Goal: Information Seeking & Learning: Learn about a topic

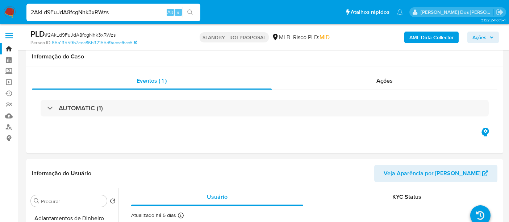
select select "10"
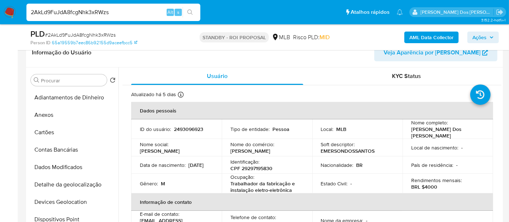
scroll to position [265, 0]
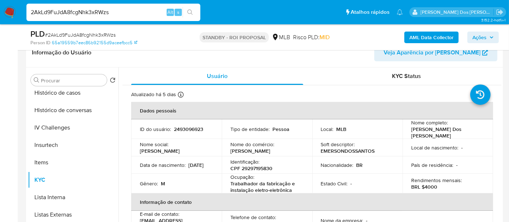
click at [120, 15] on input "2AkLd9FuJdA8fcgNhk3xRWzs" at bounding box center [113, 12] width 174 height 9
type input "n1a6LIYJp4XwinzhVqsAwZGr"
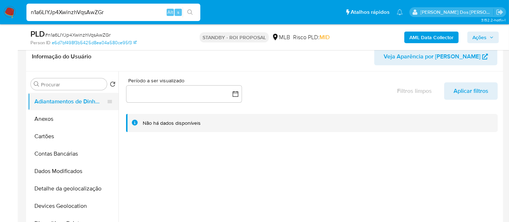
scroll to position [121, 0]
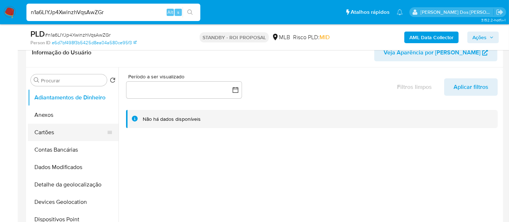
select select "10"
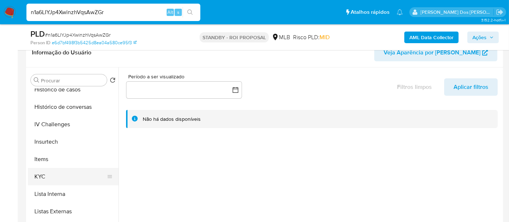
scroll to position [281, 0]
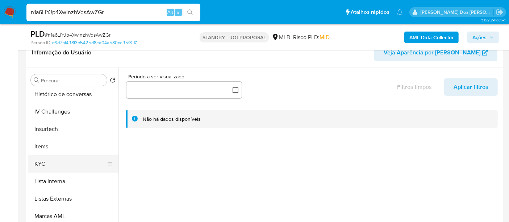
click at [44, 163] on button "KYC" at bounding box center [70, 163] width 85 height 17
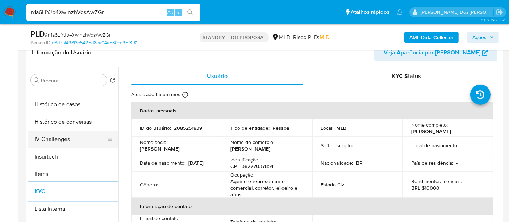
scroll to position [241, 0]
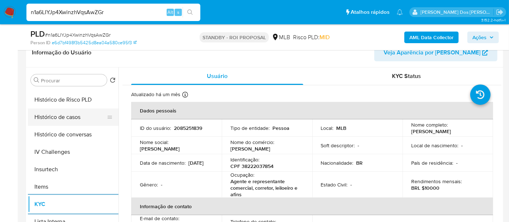
click at [64, 112] on button "Histórico de casos" at bounding box center [70, 116] width 85 height 17
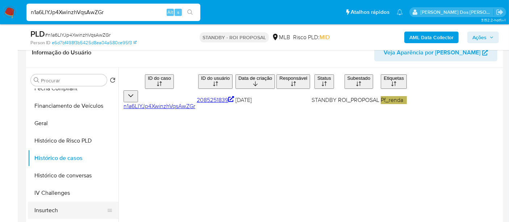
scroll to position [121, 0]
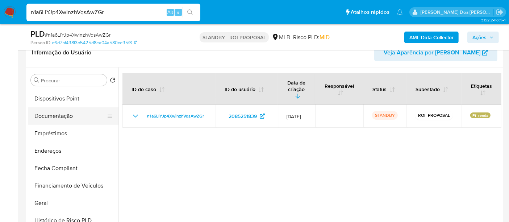
click at [51, 116] on button "Documentação" at bounding box center [70, 115] width 85 height 17
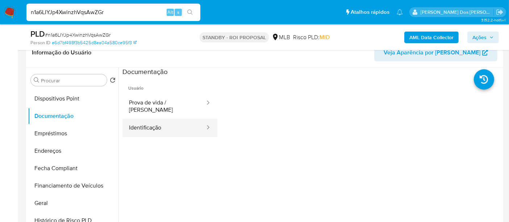
click at [164, 125] on button "Identificação" at bounding box center [163, 127] width 83 height 18
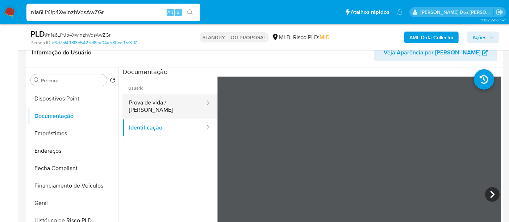
click at [171, 101] on button "Prova de vida / Selfie" at bounding box center [163, 106] width 83 height 25
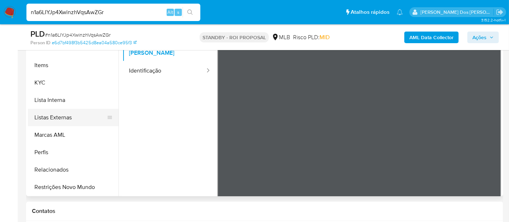
scroll to position [201, 0]
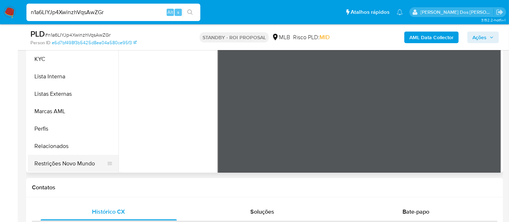
click at [71, 161] on button "Restrições Novo Mundo" at bounding box center [70, 163] width 85 height 17
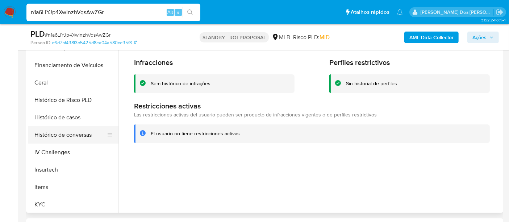
scroll to position [185, 0]
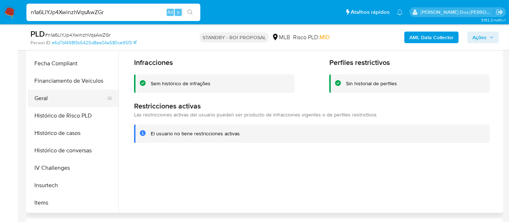
click at [45, 100] on button "Geral" at bounding box center [70, 97] width 85 height 17
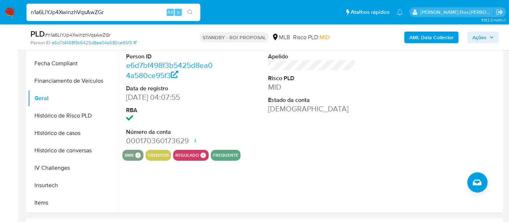
click at [67, 12] on input "n1a6LIYJp4XwinzhVqsAwZGr" at bounding box center [113, 12] width 174 height 9
paste input "mgCTutdSczHhsgi5zkHy8G0v"
type input "mgCTutdSczHhsgi5zkHy8G0v"
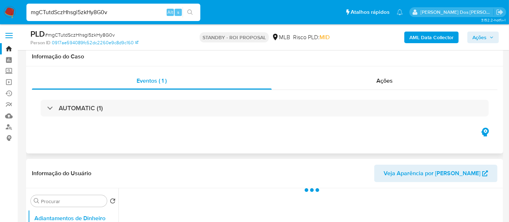
scroll to position [121, 0]
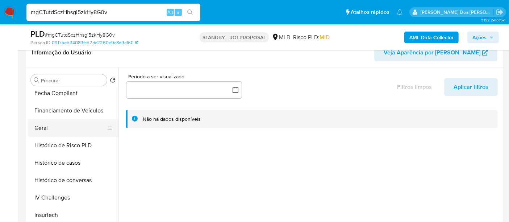
select select "10"
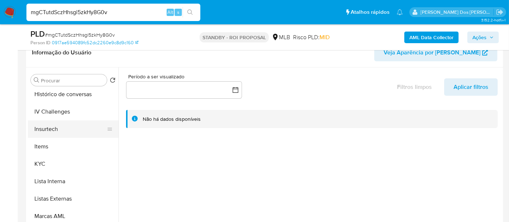
scroll to position [306, 0]
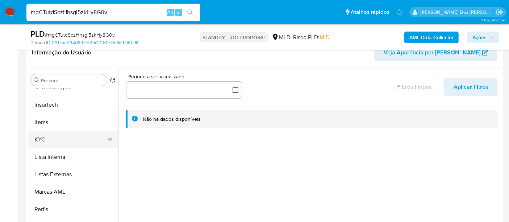
drag, startPoint x: 38, startPoint y: 139, endPoint x: 45, endPoint y: 138, distance: 7.0
click at [38, 139] on button "KYC" at bounding box center [70, 139] width 85 height 17
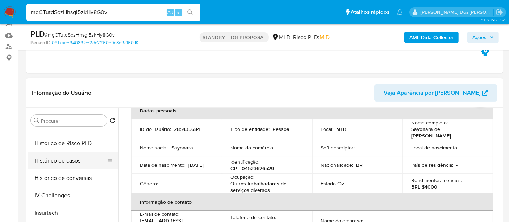
scroll to position [225, 0]
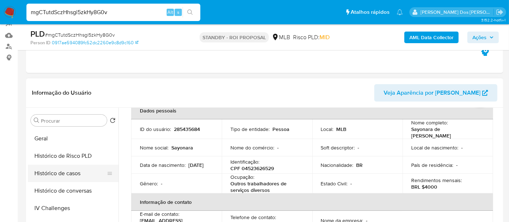
click at [74, 169] on button "Histórico de casos" at bounding box center [70, 172] width 85 height 17
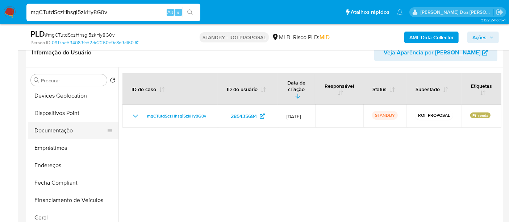
scroll to position [104, 0]
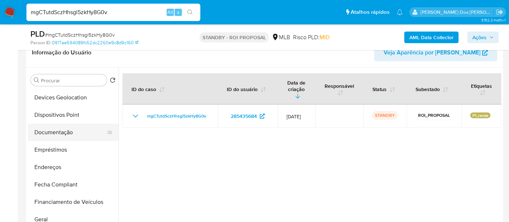
click at [56, 131] on button "Documentação" at bounding box center [70, 131] width 85 height 17
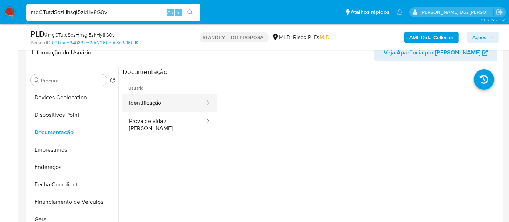
click at [156, 109] on button "Identificação" at bounding box center [163, 103] width 83 height 18
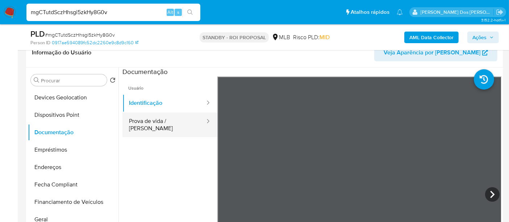
click at [162, 117] on button "Prova de vida / Selfie" at bounding box center [163, 124] width 83 height 25
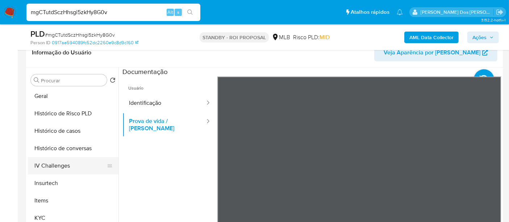
scroll to position [306, 0]
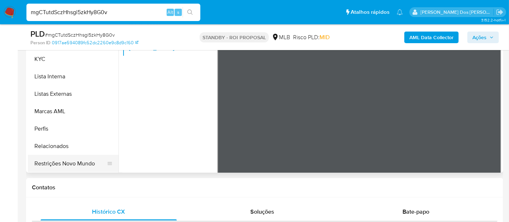
click at [67, 165] on button "Restrições Novo Mundo" at bounding box center [70, 163] width 85 height 17
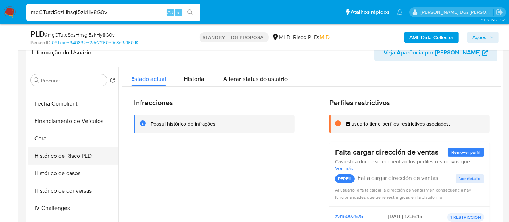
scroll to position [185, 0]
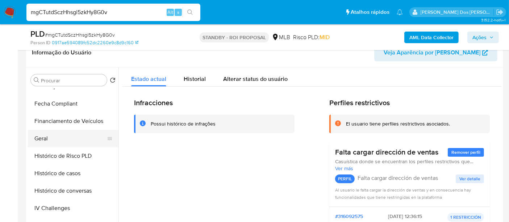
click at [48, 136] on button "Geral" at bounding box center [70, 138] width 85 height 17
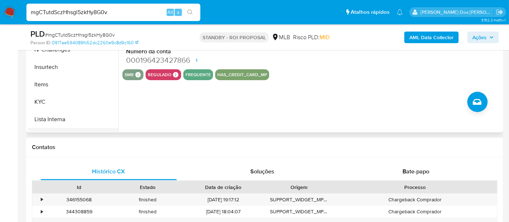
scroll to position [225, 0]
click at [45, 98] on button "KYC" at bounding box center [70, 99] width 85 height 17
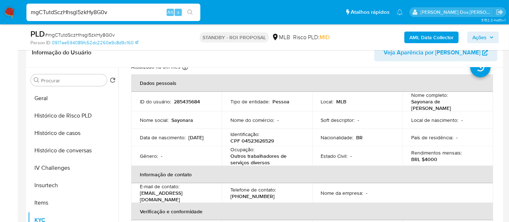
scroll to position [40, 0]
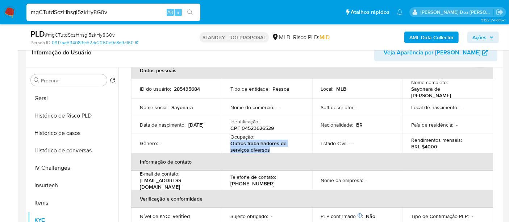
drag, startPoint x: 269, startPoint y: 148, endPoint x: 229, endPoint y: 143, distance: 39.8
click at [230, 143] on p "Outros trabalhadores de serviços diversos" at bounding box center [265, 146] width 70 height 13
copy p "Outros trabalhadores de serviços diversos"
click at [109, 11] on input "mgCTutdSczHhsgi5zkHy8G0v" at bounding box center [113, 12] width 174 height 9
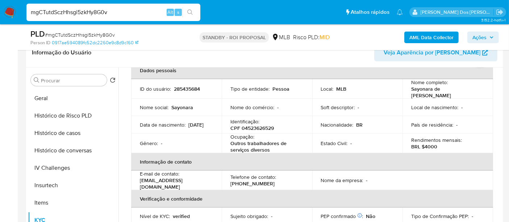
paste input "Ij9XoaKYK7VQneG7ZPjgUo0J"
type input "Ij9XoaKYK7VQneG7ZPjgUo0J"
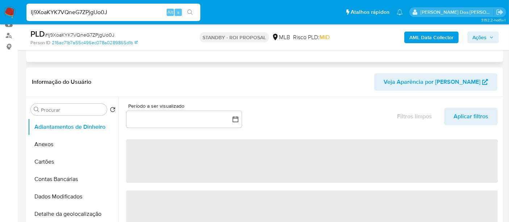
scroll to position [121, 0]
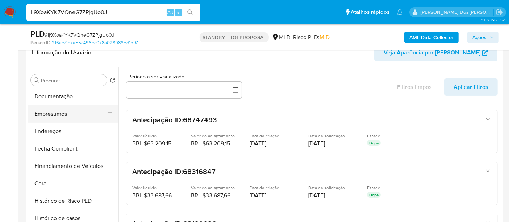
select select "10"
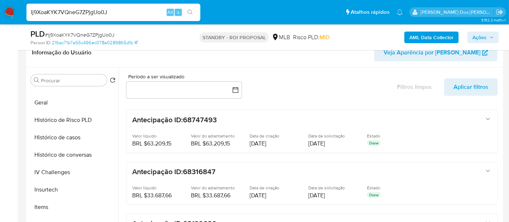
scroll to position [281, 0]
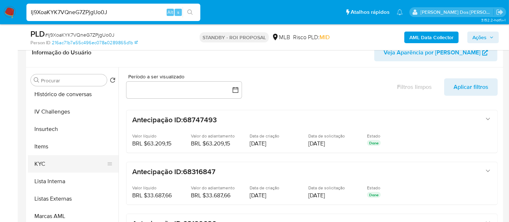
click at [44, 160] on button "KYC" at bounding box center [70, 163] width 85 height 17
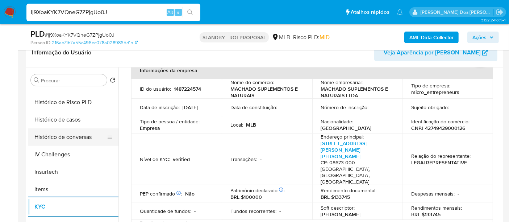
scroll to position [241, 0]
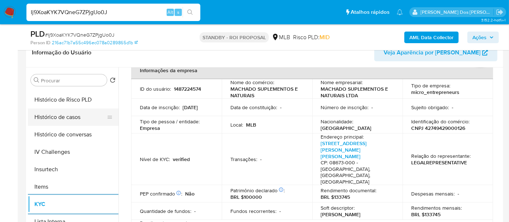
click at [79, 120] on button "Histórico de casos" at bounding box center [70, 116] width 85 height 17
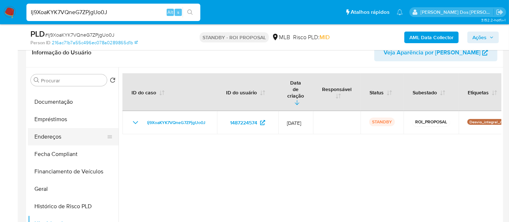
scroll to position [121, 0]
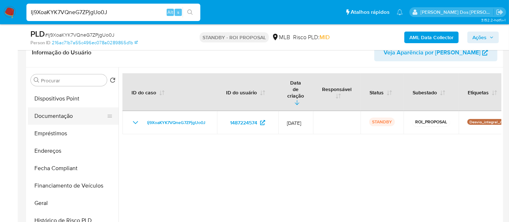
click at [67, 116] on button "Documentação" at bounding box center [70, 115] width 85 height 17
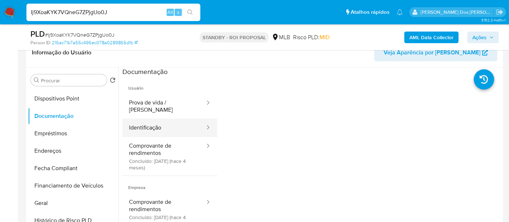
click at [149, 118] on button "Identificação" at bounding box center [163, 127] width 83 height 18
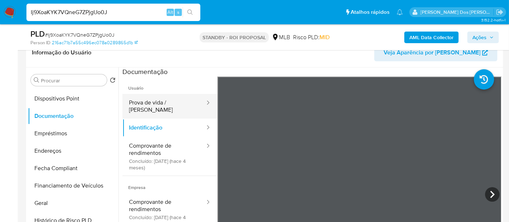
click at [154, 102] on button "Prova de vida / Selfie" at bounding box center [163, 106] width 83 height 25
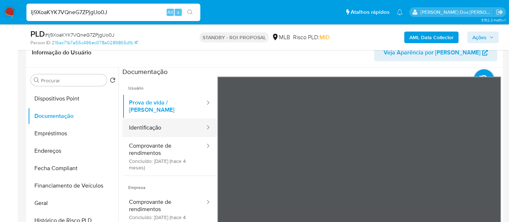
click at [156, 120] on button "Identificação" at bounding box center [163, 127] width 83 height 18
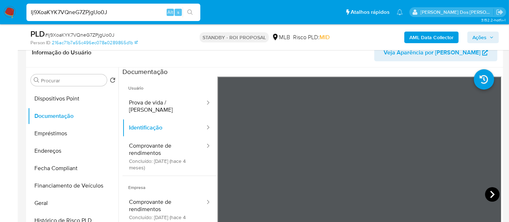
click at [489, 193] on icon at bounding box center [492, 194] width 14 height 14
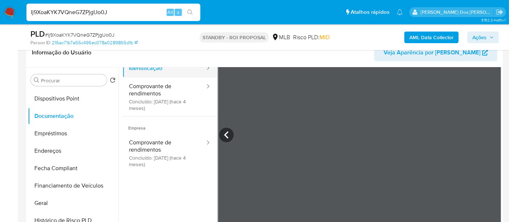
scroll to position [61, 0]
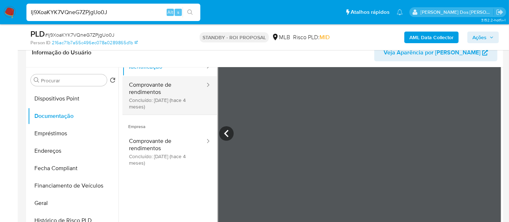
click at [153, 88] on button "Comprovante de rendimentos Concluído: 04/04/2025 (hace 4 meses)" at bounding box center [163, 95] width 83 height 38
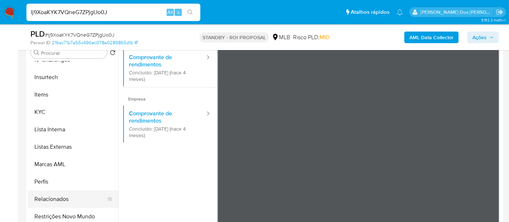
scroll to position [161, 0]
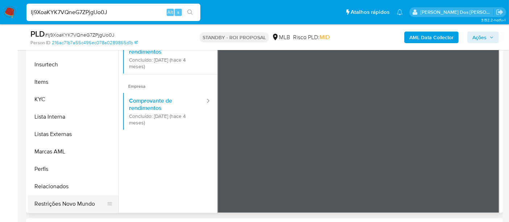
drag, startPoint x: 77, startPoint y: 201, endPoint x: 90, endPoint y: 194, distance: 14.4
click at [77, 202] on button "Restrições Novo Mundo" at bounding box center [70, 203] width 85 height 17
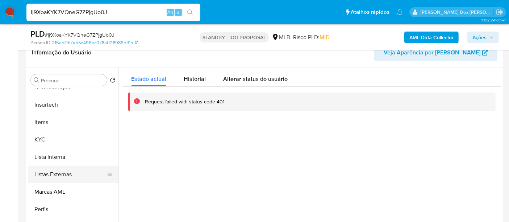
scroll to position [201, 0]
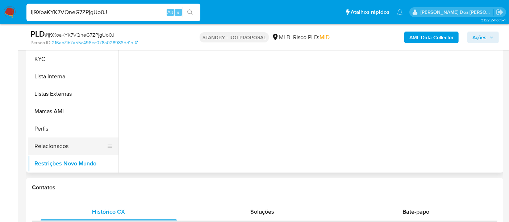
click at [51, 146] on button "Relacionados" at bounding box center [70, 145] width 85 height 17
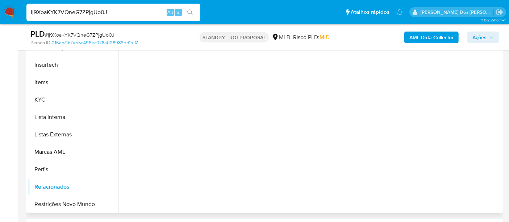
scroll to position [121, 0]
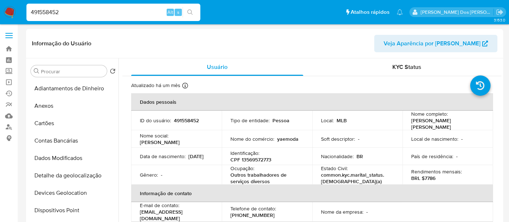
select select "10"
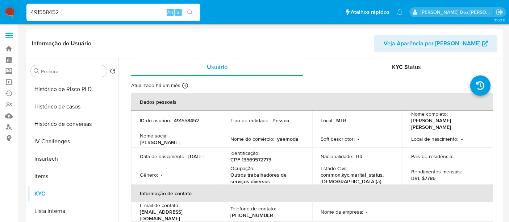
click at [92, 14] on input "491558452" at bounding box center [113, 12] width 174 height 9
paste input "251920270"
type input "2519202702"
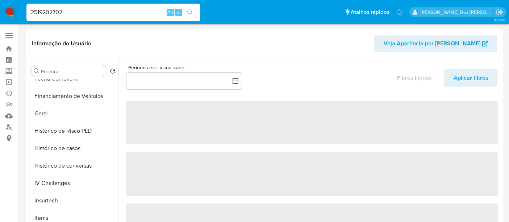
scroll to position [281, 0]
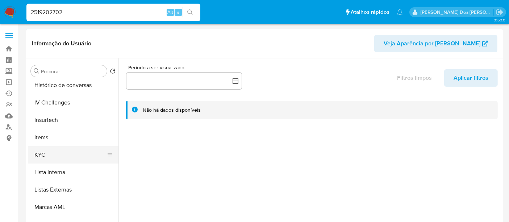
select select "10"
click at [43, 152] on button "KYC" at bounding box center [70, 154] width 85 height 17
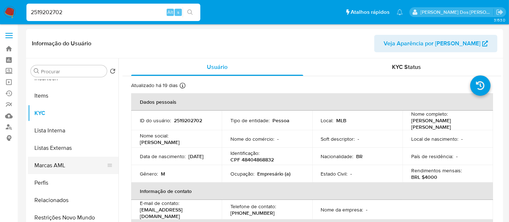
scroll to position [243, 0]
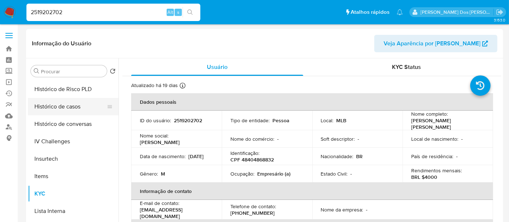
click at [61, 109] on button "Histórico de casos" at bounding box center [70, 106] width 85 height 17
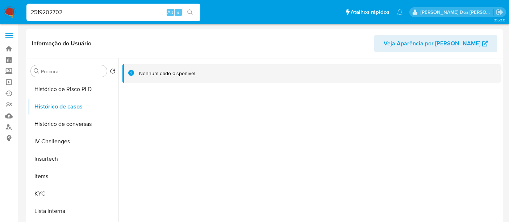
click at [103, 12] on input "2519202702" at bounding box center [113, 12] width 174 height 9
paste input "406334476"
type input "2406334476"
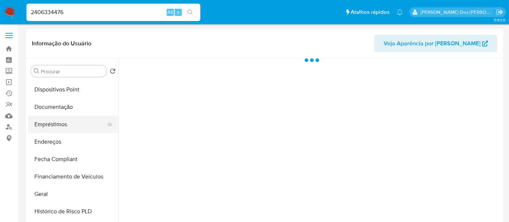
scroll to position [201, 0]
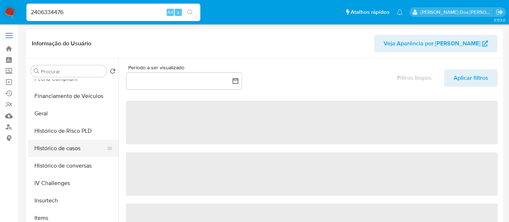
select select "10"
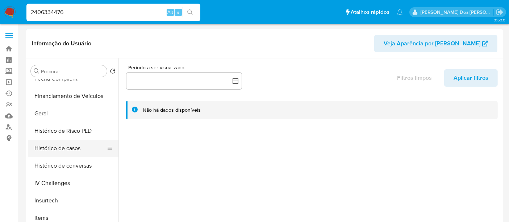
click at [60, 149] on button "Histórico de casos" at bounding box center [70, 147] width 85 height 17
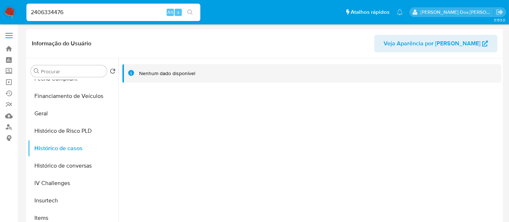
click at [77, 8] on input "2406334476" at bounding box center [113, 12] width 174 height 9
paste input "1984864948"
type input "1984864948"
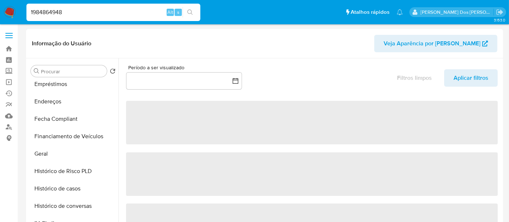
scroll to position [201, 0]
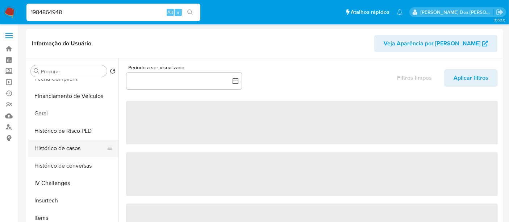
select select "10"
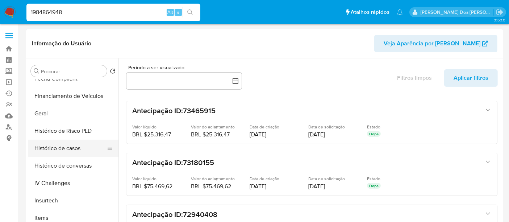
click at [72, 151] on button "Histórico de casos" at bounding box center [70, 147] width 85 height 17
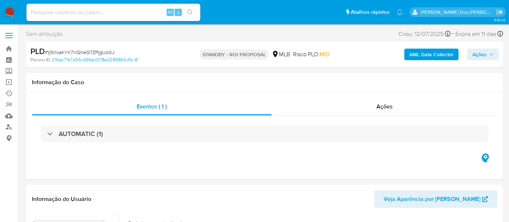
select select "10"
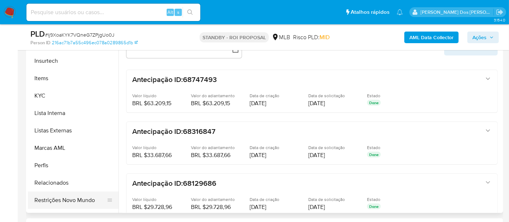
scroll to position [322, 0]
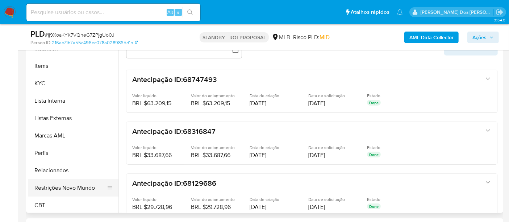
click at [74, 188] on button "Restrições Novo Mundo" at bounding box center [70, 187] width 85 height 17
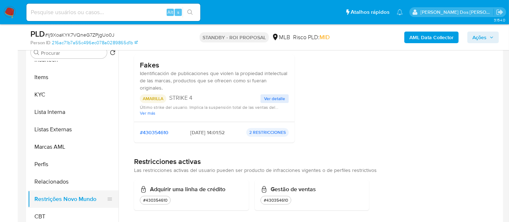
scroll to position [161, 0]
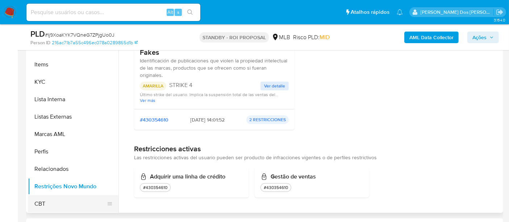
click at [38, 198] on button "CBT" at bounding box center [70, 203] width 85 height 17
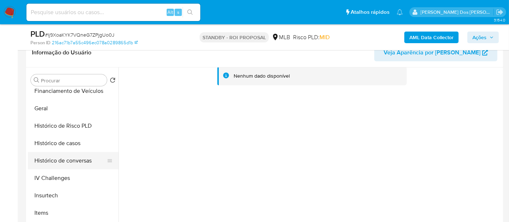
scroll to position [202, 0]
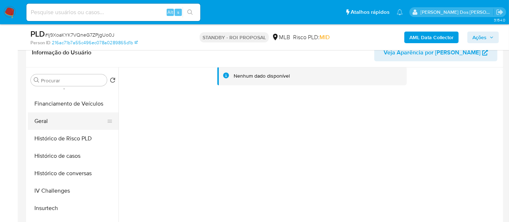
click at [42, 121] on button "Geral" at bounding box center [70, 120] width 85 height 17
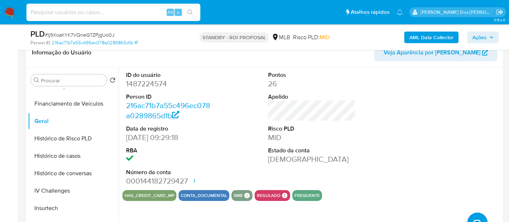
click at [92, 16] on input at bounding box center [113, 12] width 174 height 9
paste input "AxocrZfwcfz3IsdUUGFUcaPM"
type input "AxocrZfwcfz3IsdUUGFUcaPM"
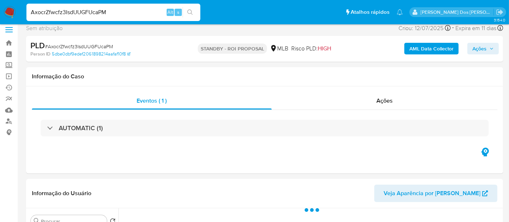
scroll to position [121, 0]
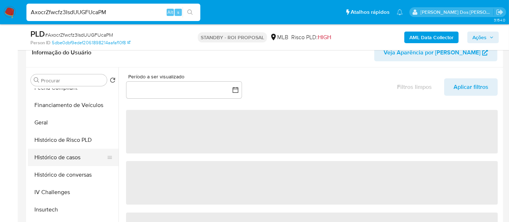
select select "10"
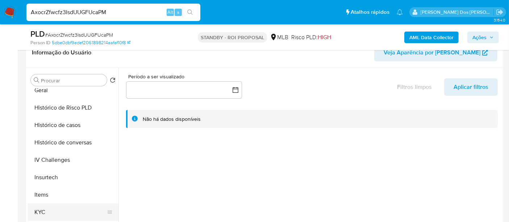
scroll to position [281, 0]
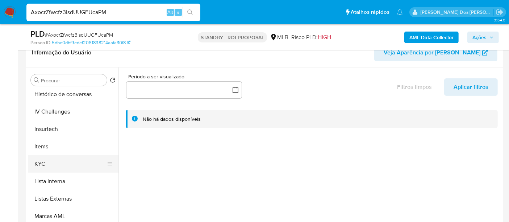
click at [44, 165] on button "KYC" at bounding box center [70, 163] width 85 height 17
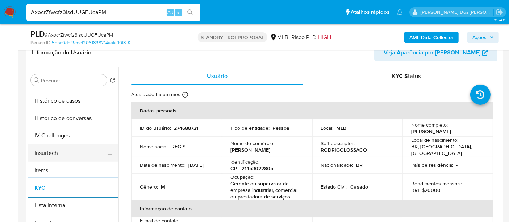
scroll to position [241, 0]
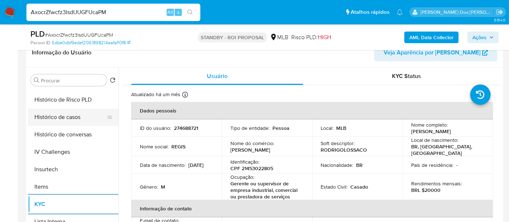
click at [58, 119] on button "Histórico de casos" at bounding box center [70, 116] width 85 height 17
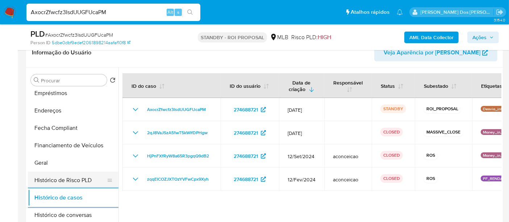
scroll to position [121, 0]
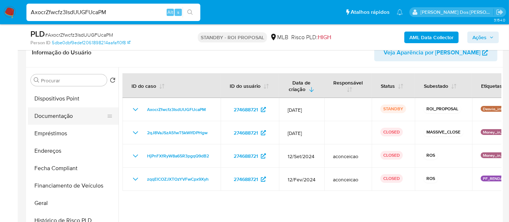
click at [68, 117] on button "Documentação" at bounding box center [70, 115] width 85 height 17
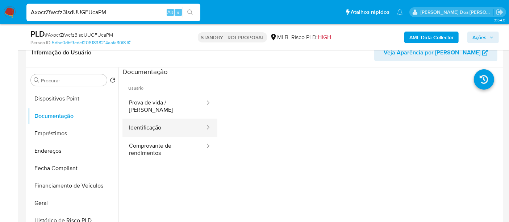
click at [143, 120] on button "Identificação" at bounding box center [163, 127] width 83 height 18
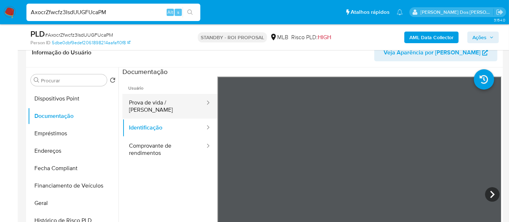
click at [155, 106] on button "Prova de vida / [PERSON_NAME]" at bounding box center [163, 106] width 83 height 25
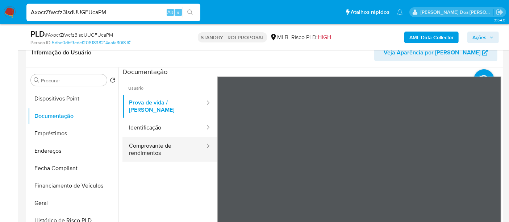
click at [153, 142] on button "Comprovante de rendimentos" at bounding box center [163, 149] width 83 height 25
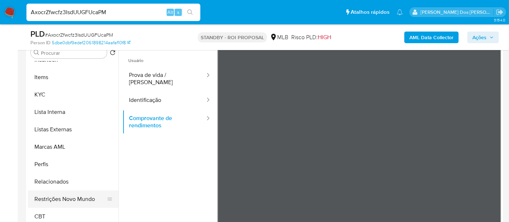
scroll to position [161, 0]
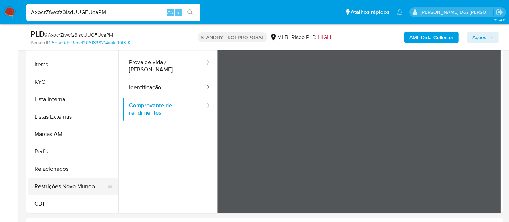
click at [78, 184] on button "Restrições Novo Mundo" at bounding box center [70, 185] width 85 height 17
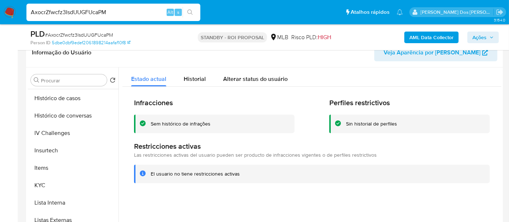
scroll to position [202, 0]
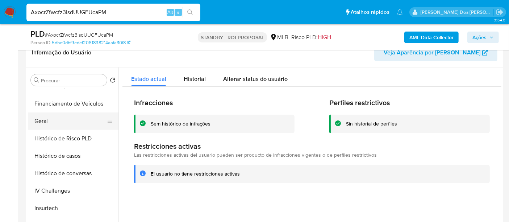
click at [45, 120] on button "Geral" at bounding box center [70, 120] width 85 height 17
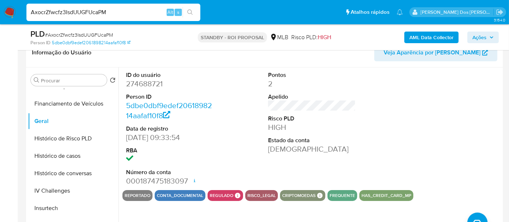
click at [106, 12] on input "AxocrZfwcfz3IsdUUGFUcaPM" at bounding box center [113, 12] width 174 height 9
paste input "p69siRjBPyonxyyPazWQExfU"
type input "p69siRjBPyonxyyPazWQExfU"
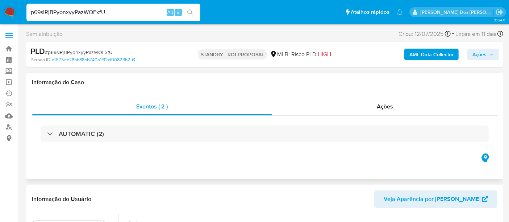
select select "10"
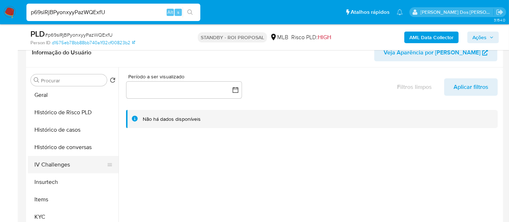
scroll to position [241, 0]
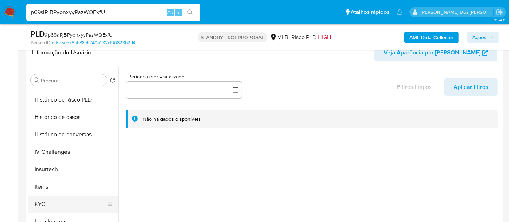
click at [39, 200] on button "KYC" at bounding box center [70, 203] width 85 height 17
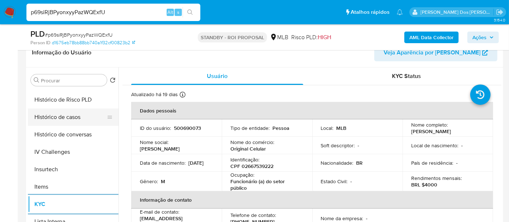
click at [66, 117] on button "Histórico de casos" at bounding box center [70, 116] width 85 height 17
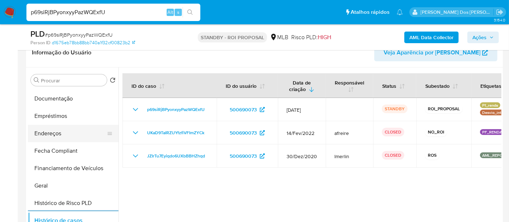
scroll to position [121, 0]
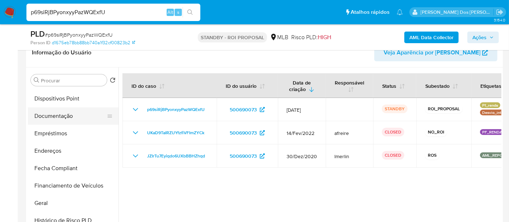
click at [59, 115] on button "Documentação" at bounding box center [70, 115] width 85 height 17
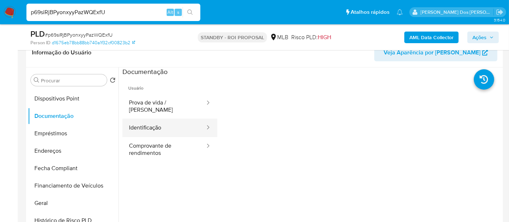
click at [137, 118] on button "Identificação" at bounding box center [163, 127] width 83 height 18
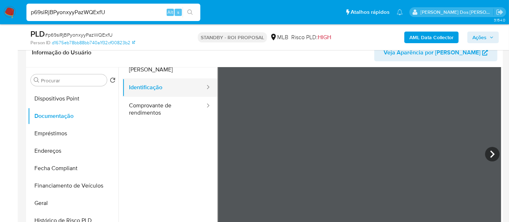
scroll to position [0, 0]
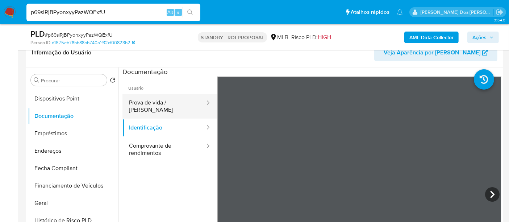
click at [159, 100] on button "Prova de vida / [PERSON_NAME]" at bounding box center [163, 106] width 83 height 25
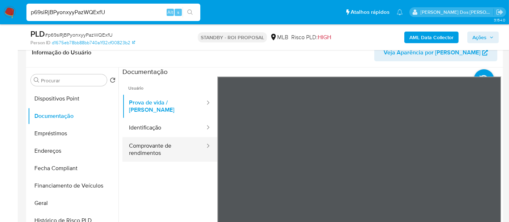
click at [144, 143] on button "Comprovante de rendimentos" at bounding box center [163, 149] width 83 height 25
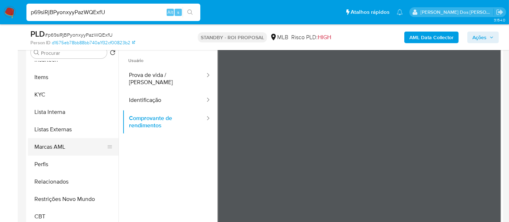
scroll to position [161, 0]
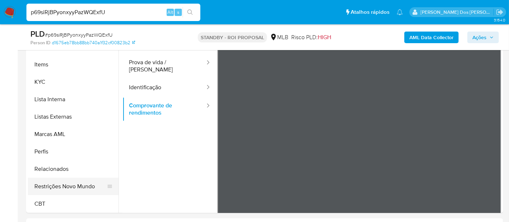
click at [79, 186] on button "Restrições Novo Mundo" at bounding box center [70, 185] width 85 height 17
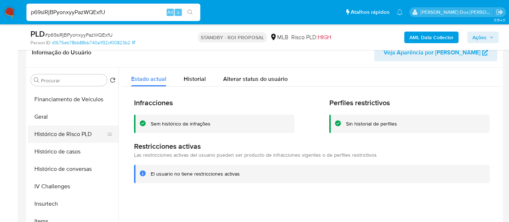
scroll to position [202, 0]
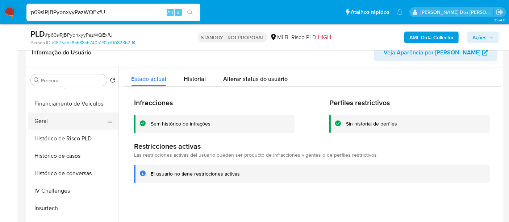
click at [46, 124] on button "Geral" at bounding box center [70, 120] width 85 height 17
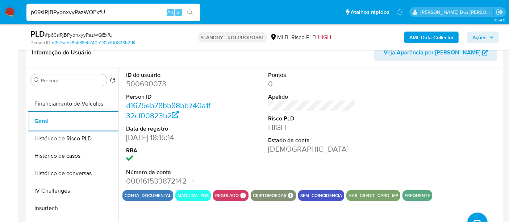
click at [126, 12] on input "p69siRjBPyonxyyPazWQExfU" at bounding box center [113, 12] width 174 height 9
paste input "CDDdNjJkBdSvJZHWyNGYy1iA"
type input "CDDdNjJkBdSvJZHWyNGYy1iA"
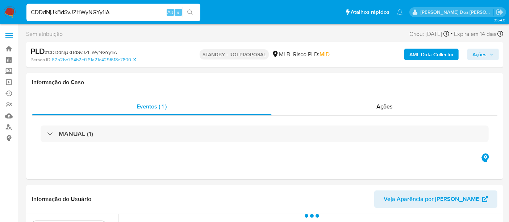
select select "10"
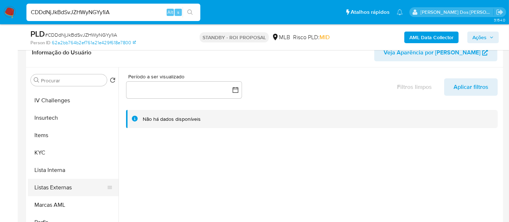
scroll to position [322, 0]
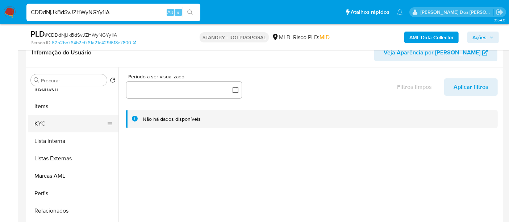
click at [38, 124] on button "KYC" at bounding box center [70, 123] width 85 height 17
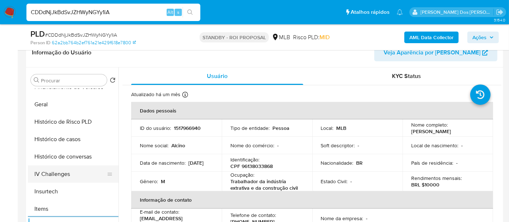
scroll to position [201, 0]
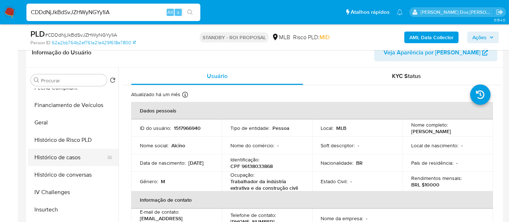
click at [70, 152] on button "Histórico de casos" at bounding box center [70, 156] width 85 height 17
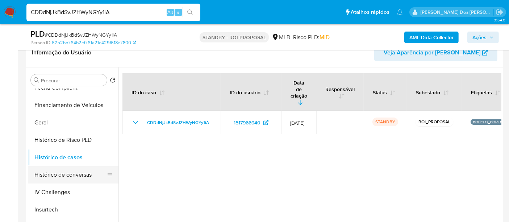
scroll to position [121, 0]
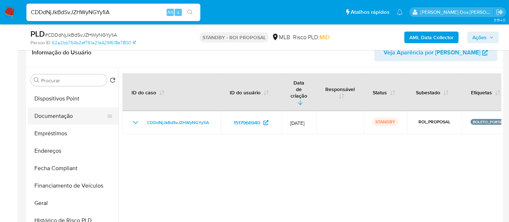
click at [63, 118] on button "Documentação" at bounding box center [70, 115] width 85 height 17
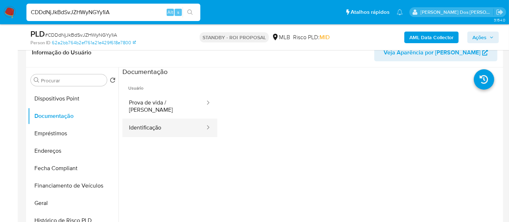
click at [149, 123] on button "Identificação" at bounding box center [163, 127] width 83 height 18
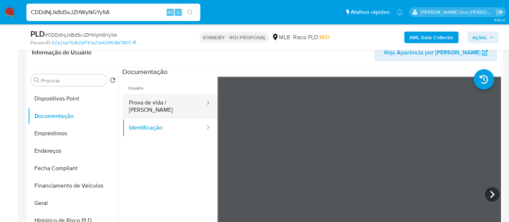
click at [164, 108] on button "Prova de vida / [PERSON_NAME]" at bounding box center [163, 106] width 83 height 25
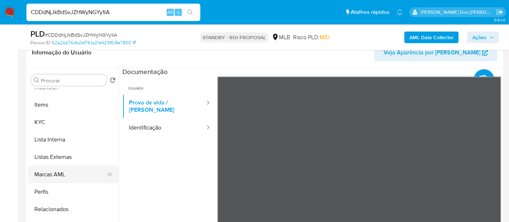
scroll to position [161, 0]
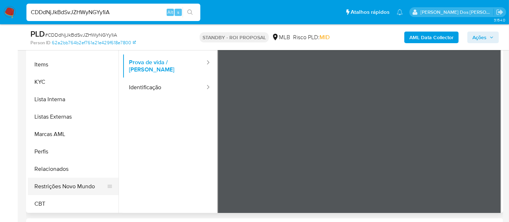
click at [65, 186] on button "Restrições Novo Mundo" at bounding box center [70, 185] width 85 height 17
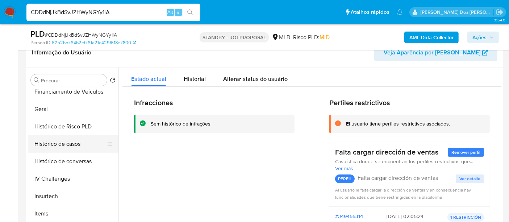
scroll to position [202, 0]
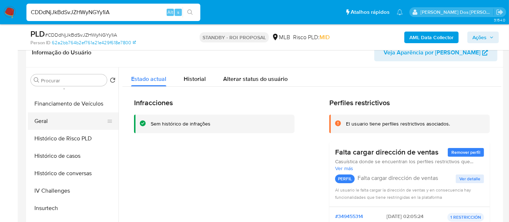
click at [47, 121] on button "Geral" at bounding box center [70, 120] width 85 height 17
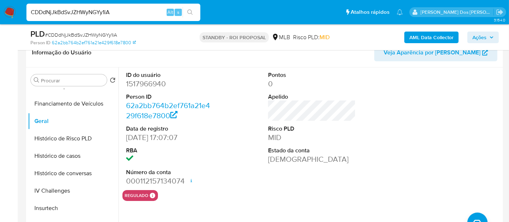
click at [101, 10] on input "CDDdNjJkBdSvJZHWyNGYy1iA" at bounding box center [113, 12] width 174 height 9
paste input "Koxoqvf4ExgS4wzE9YpYLgQa"
type input "Koxoqvf4ExgS4wzE9YpYLgQa"
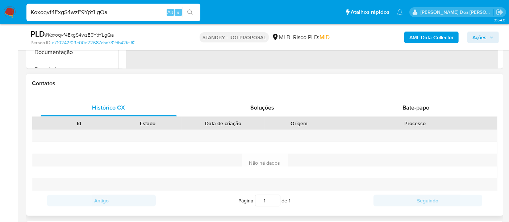
select select "10"
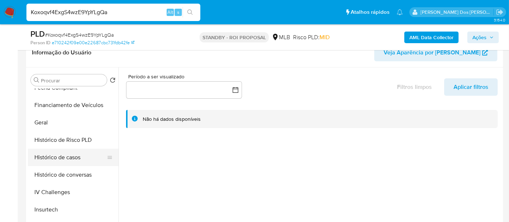
scroll to position [281, 0]
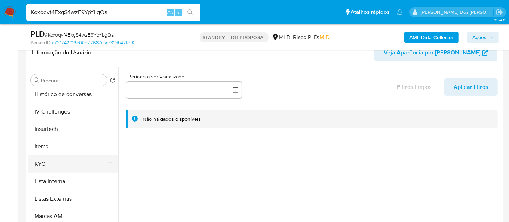
click at [41, 165] on button "KYC" at bounding box center [70, 163] width 85 height 17
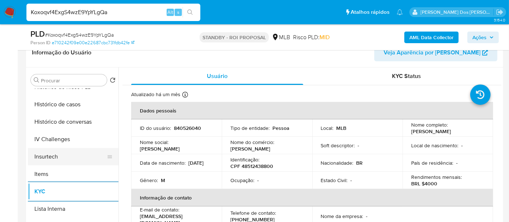
scroll to position [241, 0]
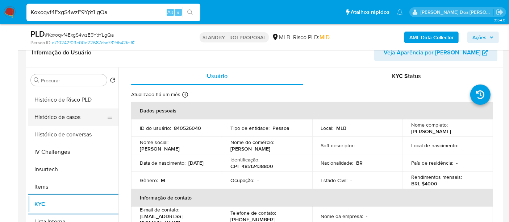
click at [63, 118] on button "Histórico de casos" at bounding box center [70, 116] width 85 height 17
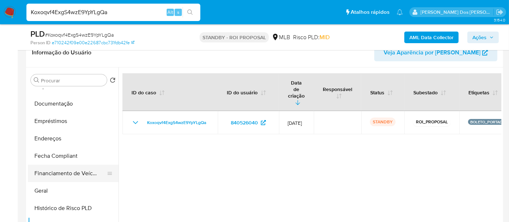
scroll to position [121, 0]
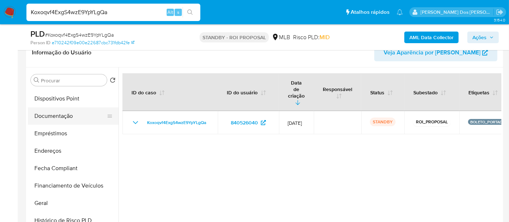
click at [59, 120] on button "Documentação" at bounding box center [70, 115] width 85 height 17
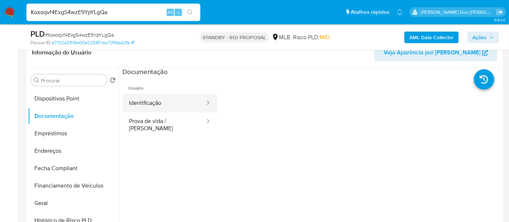
click at [148, 102] on button "Identificação" at bounding box center [163, 103] width 83 height 18
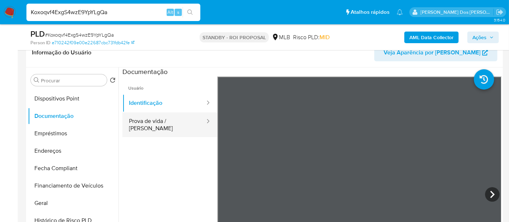
click at [168, 122] on button "Prova de vida / [PERSON_NAME]" at bounding box center [163, 124] width 83 height 25
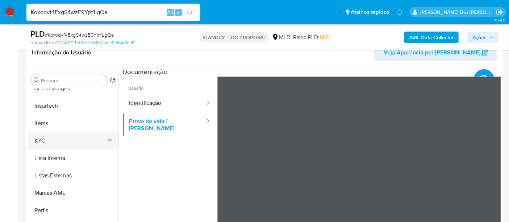
scroll to position [323, 0]
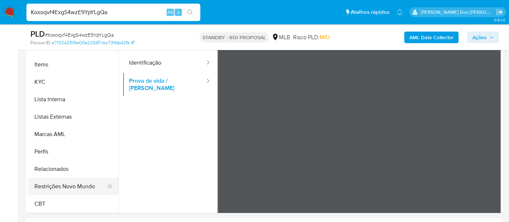
click at [64, 187] on button "Restrições Novo Mundo" at bounding box center [70, 185] width 85 height 17
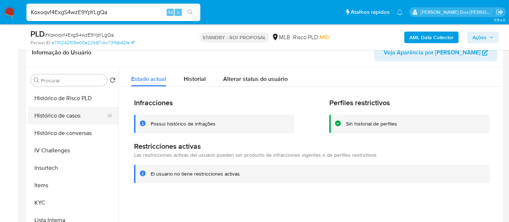
scroll to position [202, 0]
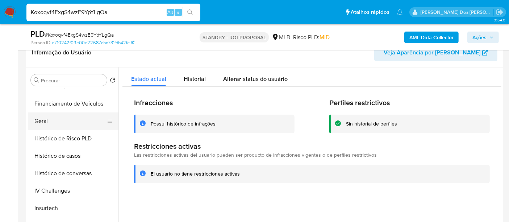
click at [43, 117] on button "Geral" at bounding box center [70, 120] width 85 height 17
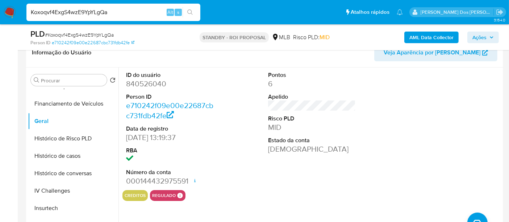
click at [118, 13] on input "Koxoqvf4ExgS4wzE9YpYLgQa" at bounding box center [113, 12] width 174 height 9
paste input "I2EAj6ohbimLH2Ils2ti8Hr3"
type input "I2EAj6ohbimLH2Ils2ti8Hr3"
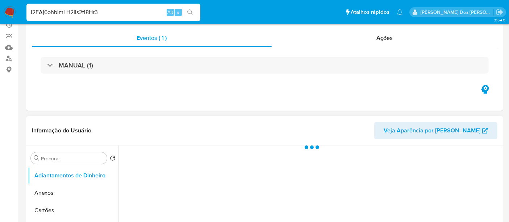
scroll to position [121, 0]
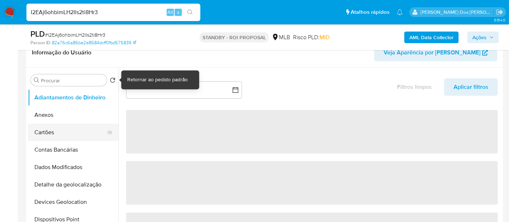
select select "10"
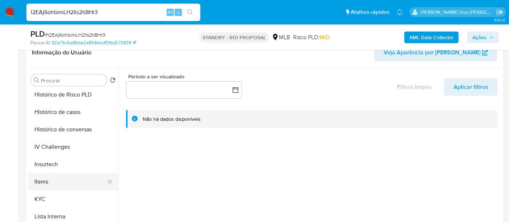
scroll to position [281, 0]
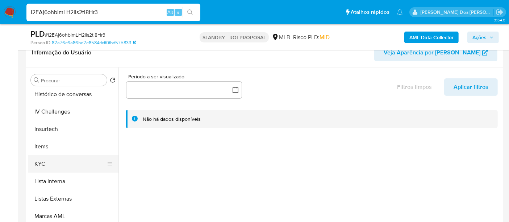
click at [41, 165] on button "KYC" at bounding box center [70, 163] width 85 height 17
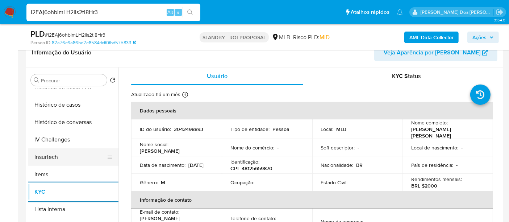
scroll to position [241, 0]
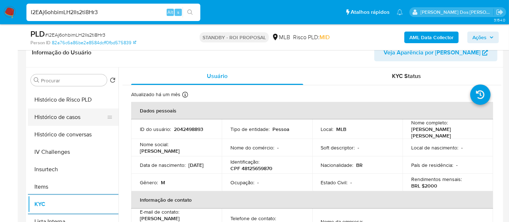
click at [62, 114] on button "Histórico de casos" at bounding box center [70, 116] width 85 height 17
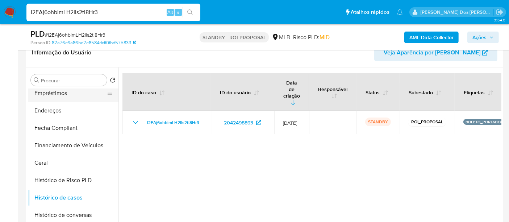
scroll to position [121, 0]
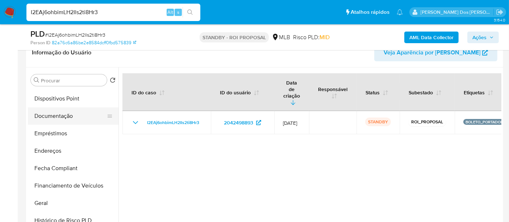
click at [51, 115] on button "Documentação" at bounding box center [70, 115] width 85 height 17
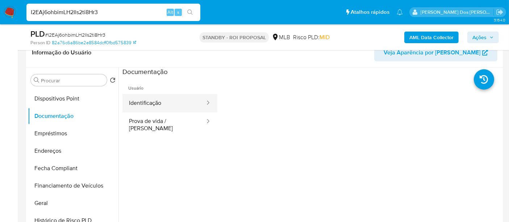
click at [156, 107] on button "Identificação" at bounding box center [163, 103] width 83 height 18
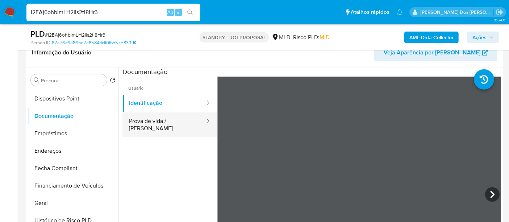
click at [176, 122] on button "Prova de vida / [PERSON_NAME]" at bounding box center [163, 124] width 83 height 25
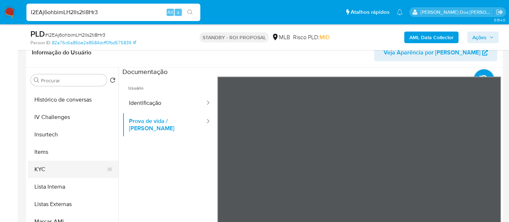
scroll to position [323, 0]
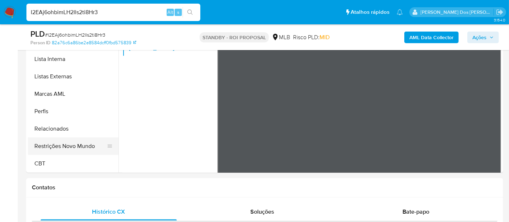
click at [86, 147] on button "Restrições Novo Mundo" at bounding box center [70, 145] width 85 height 17
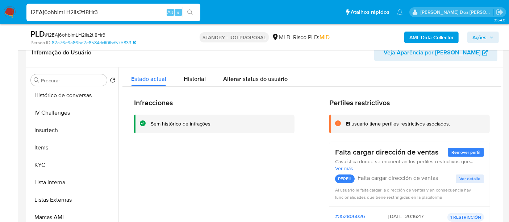
scroll to position [202, 0]
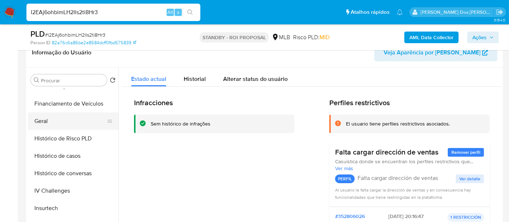
click at [47, 123] on button "Geral" at bounding box center [70, 120] width 85 height 17
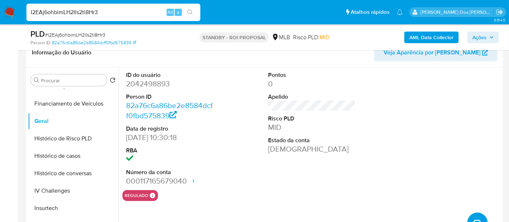
click at [112, 14] on input "I2EAj6ohbimLH2Ils2ti8Hr3" at bounding box center [113, 12] width 174 height 9
paste input "djbQHUHto80Lq9W2kd1I8u9G"
type input "djbQHUHto80Lq9W2kd1I8u9G"
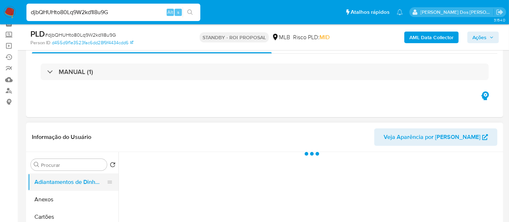
scroll to position [80, 0]
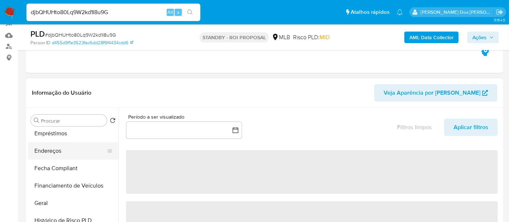
select select "10"
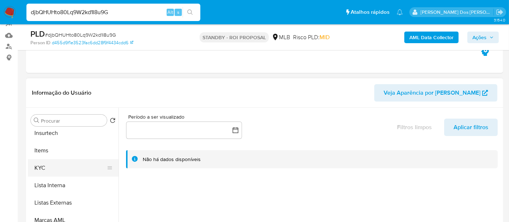
scroll to position [322, 0]
click at [47, 164] on button "KYC" at bounding box center [70, 163] width 85 height 17
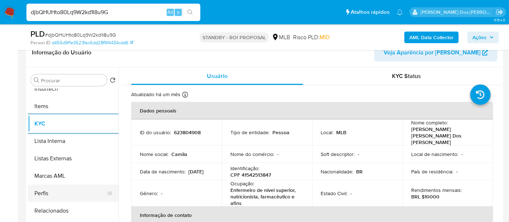
scroll to position [297, 0]
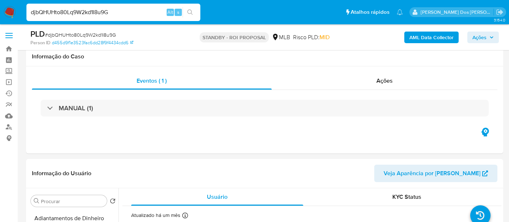
select select "10"
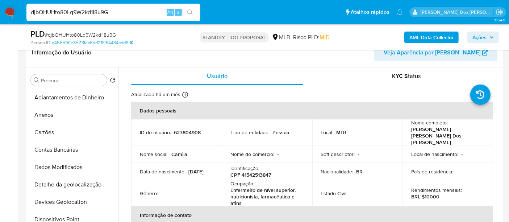
scroll to position [241, 0]
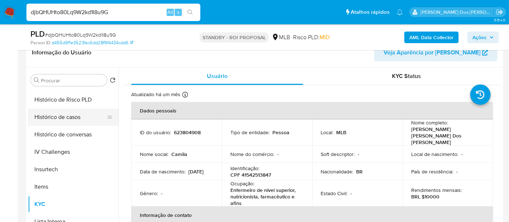
click at [65, 115] on button "Histórico de casos" at bounding box center [70, 116] width 85 height 17
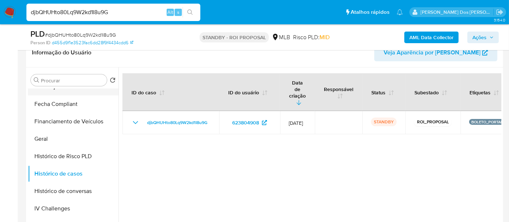
scroll to position [121, 0]
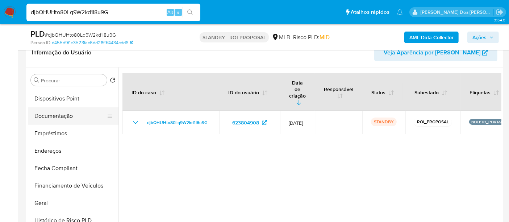
click at [55, 120] on button "Documentação" at bounding box center [70, 115] width 85 height 17
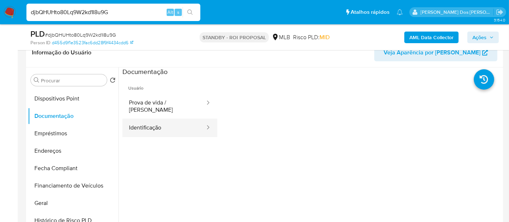
click at [164, 123] on button "Identificação" at bounding box center [163, 127] width 83 height 18
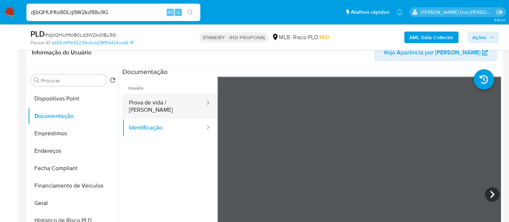
click at [176, 104] on button "Prova de vida / [PERSON_NAME]" at bounding box center [163, 106] width 83 height 25
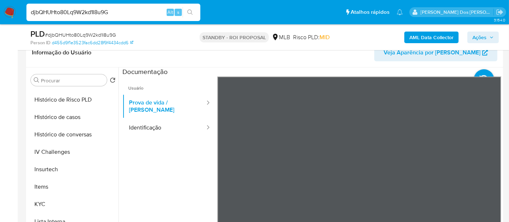
scroll to position [323, 0]
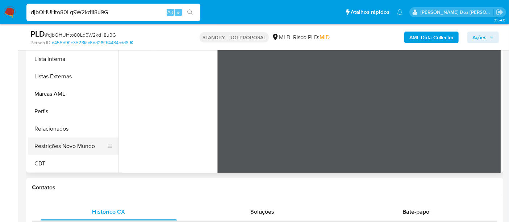
click at [78, 146] on button "Restrições Novo Mundo" at bounding box center [70, 145] width 85 height 17
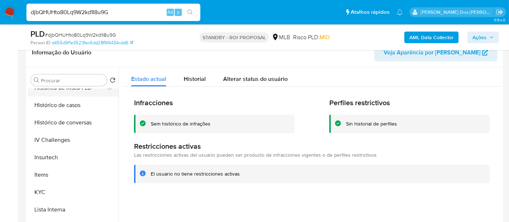
scroll to position [202, 0]
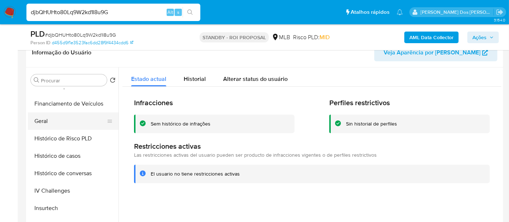
click at [46, 120] on button "Geral" at bounding box center [70, 120] width 85 height 17
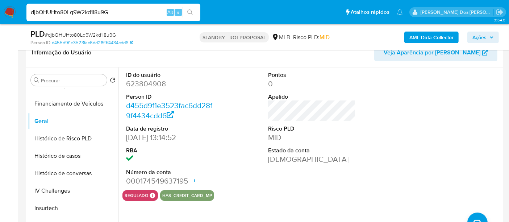
click at [109, 14] on input "djbQHUHto80Lq9W2kd1I8u9G" at bounding box center [113, 12] width 174 height 9
paste input "ZCTBggvldWa2wIbYgeT2raJz"
type input "ZCTBggvldWa2wIbYgeT2raJz"
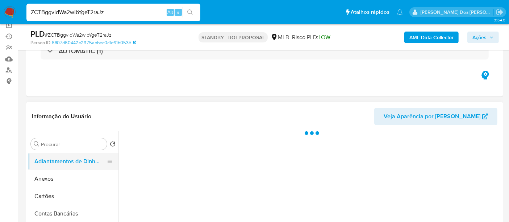
scroll to position [80, 0]
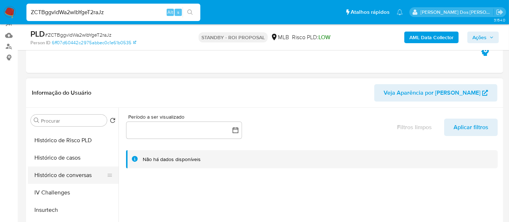
select select "10"
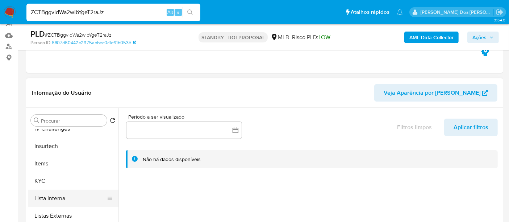
scroll to position [322, 0]
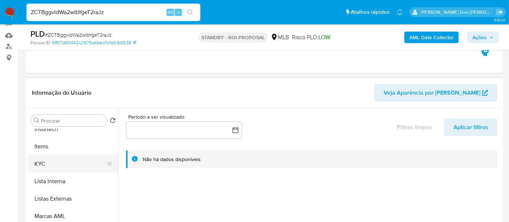
click at [44, 165] on button "KYC" at bounding box center [70, 163] width 85 height 17
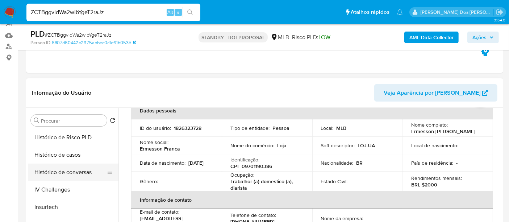
scroll to position [241, 0]
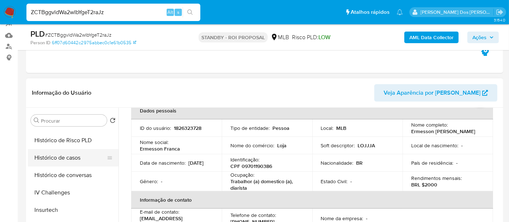
click at [65, 163] on button "Histórico de casos" at bounding box center [70, 157] width 85 height 17
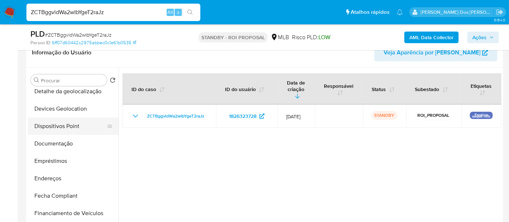
scroll to position [80, 0]
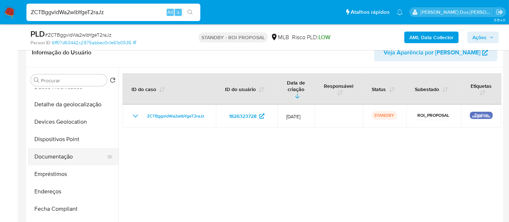
click at [47, 154] on button "Documentação" at bounding box center [70, 156] width 85 height 17
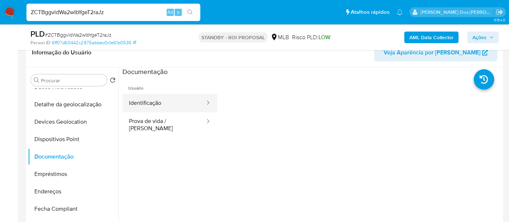
click at [149, 103] on button "Identificação" at bounding box center [163, 103] width 83 height 18
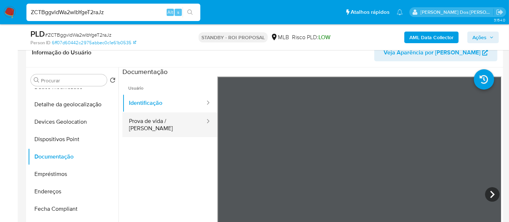
click at [154, 120] on button "Prova de vida / [PERSON_NAME]" at bounding box center [163, 124] width 83 height 25
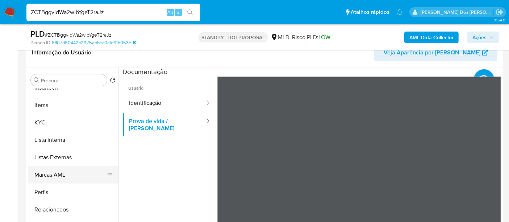
scroll to position [323, 0]
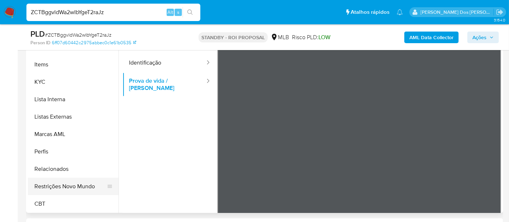
click at [72, 184] on button "Restrições Novo Mundo" at bounding box center [70, 185] width 85 height 17
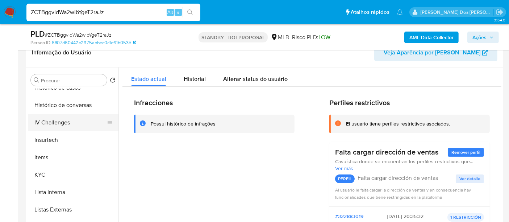
scroll to position [202, 0]
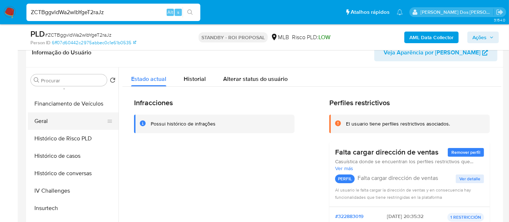
click at [45, 121] on button "Geral" at bounding box center [70, 120] width 85 height 17
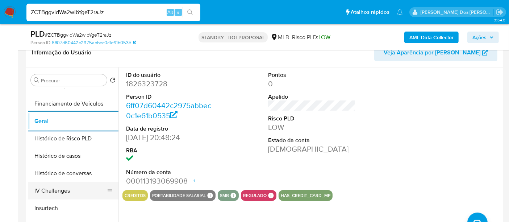
scroll to position [283, 0]
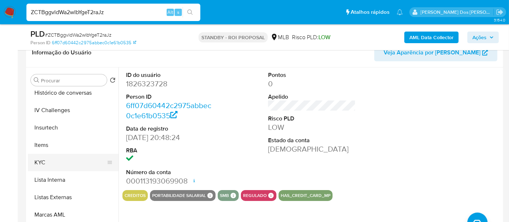
click at [47, 157] on button "KYC" at bounding box center [70, 162] width 85 height 17
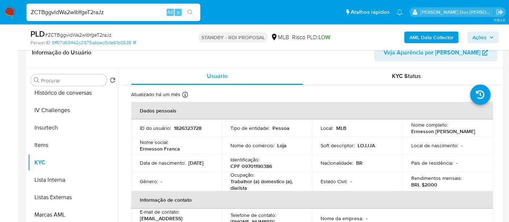
click at [71, 12] on input "ZCTBggvldWa2wIbYgeT2raJz" at bounding box center [113, 12] width 174 height 9
paste input "sQZzmRqN9MjsVjJTu0YNkIi4"
type input "sQZzmRqN9MjsVjJTu0YNkIi4"
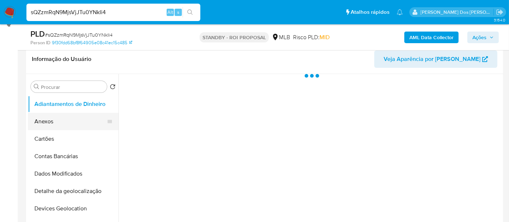
scroll to position [121, 0]
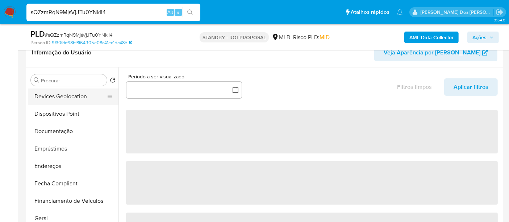
select select "10"
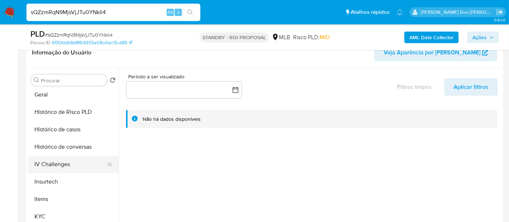
scroll to position [241, 0]
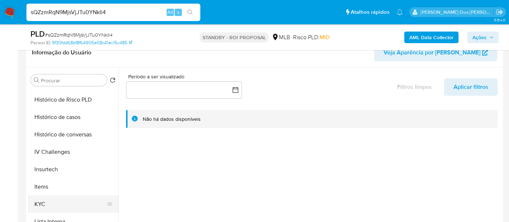
click at [40, 199] on button "KYC" at bounding box center [70, 203] width 85 height 17
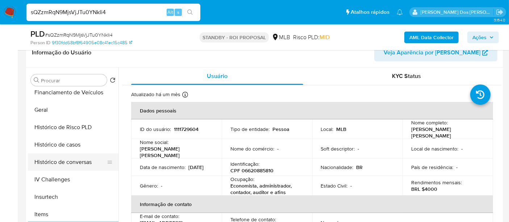
scroll to position [201, 0]
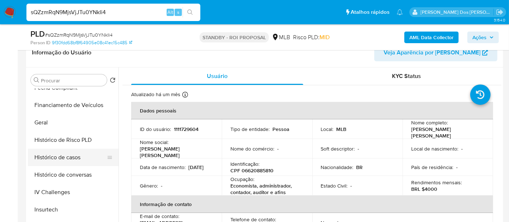
click at [46, 157] on button "Histórico de casos" at bounding box center [70, 156] width 85 height 17
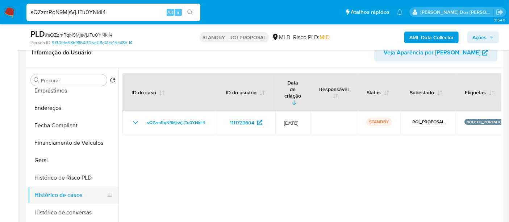
scroll to position [121, 0]
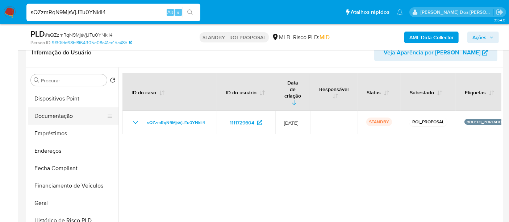
click at [68, 114] on button "Documentação" at bounding box center [70, 115] width 85 height 17
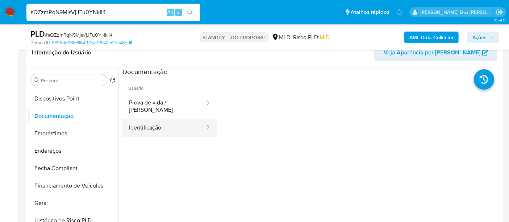
click at [156, 118] on button "Identificação" at bounding box center [163, 127] width 83 height 18
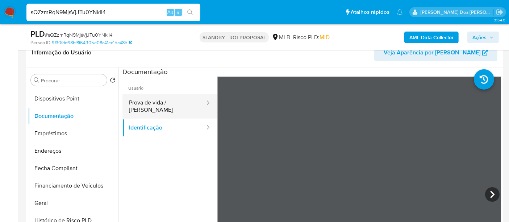
click at [160, 100] on button "Prova de vida / [PERSON_NAME]" at bounding box center [163, 106] width 83 height 25
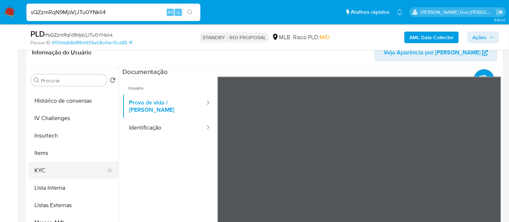
scroll to position [323, 0]
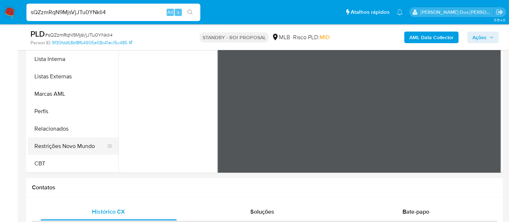
click at [84, 147] on button "Restrições Novo Mundo" at bounding box center [70, 145] width 85 height 17
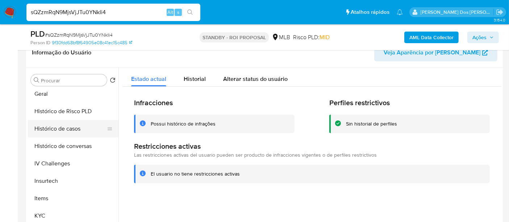
scroll to position [202, 0]
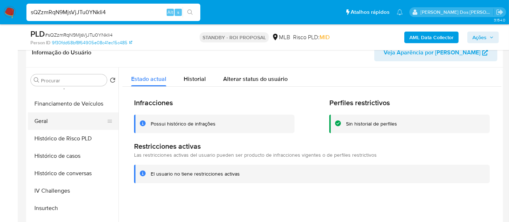
click at [45, 121] on button "Geral" at bounding box center [70, 120] width 85 height 17
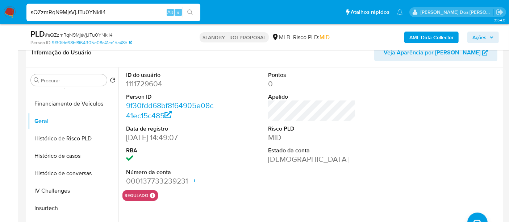
click at [97, 12] on input "sQZzmRqN9MjsVjJTu0YNkIi4" at bounding box center [113, 12] width 174 height 9
paste input "NTvkk5pFpOwIDTI8LVOfnRl"
type input "sNTvkk5pFpOwIDTI8LVOfnRl"
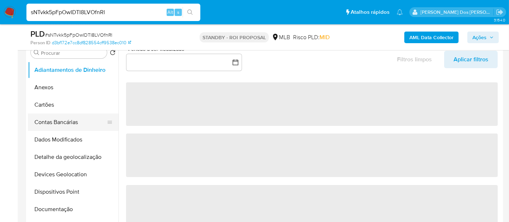
scroll to position [161, 0]
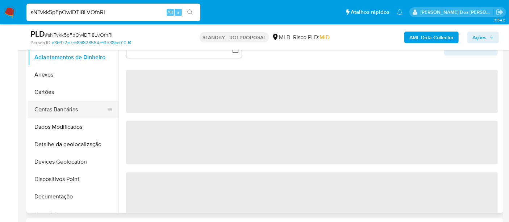
select select "10"
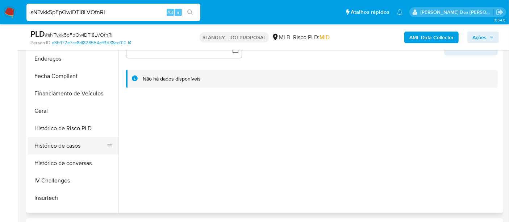
scroll to position [201, 0]
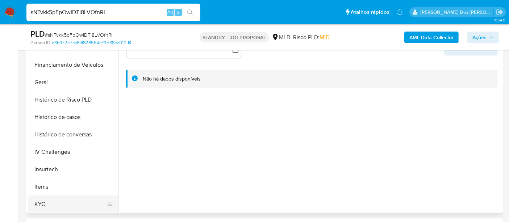
click at [41, 199] on button "KYC" at bounding box center [70, 203] width 85 height 17
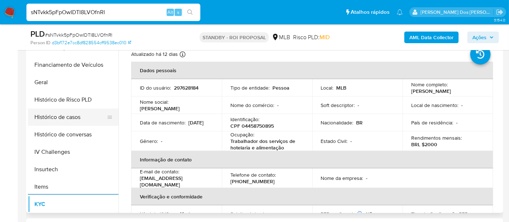
click at [70, 118] on button "Histórico de casos" at bounding box center [70, 116] width 85 height 17
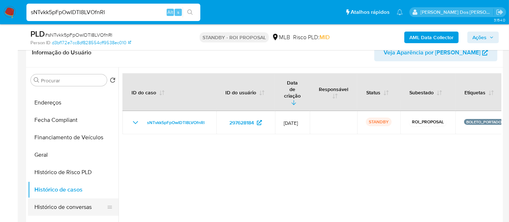
scroll to position [121, 0]
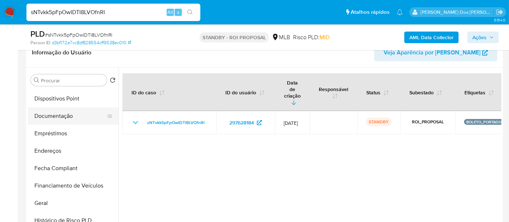
click at [51, 117] on button "Documentação" at bounding box center [70, 115] width 85 height 17
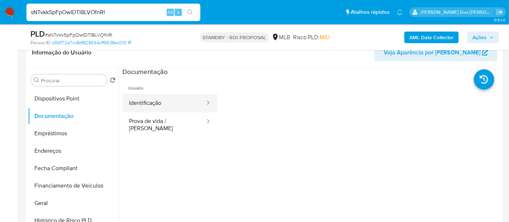
click at [149, 105] on button "Identificação" at bounding box center [163, 103] width 83 height 18
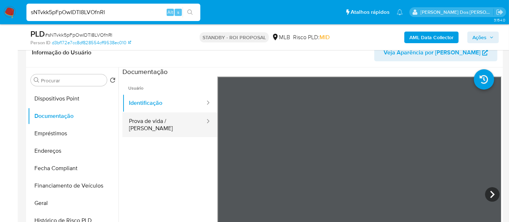
click at [152, 118] on button "Prova de vida / [PERSON_NAME]" at bounding box center [163, 124] width 83 height 25
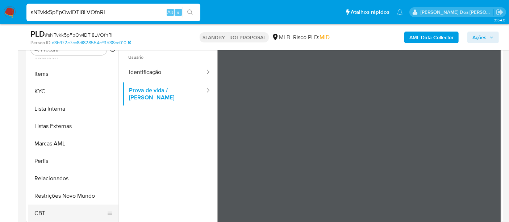
scroll to position [201, 0]
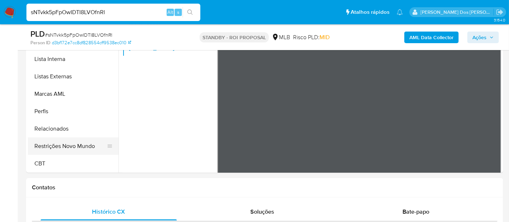
click at [79, 148] on button "Restrições Novo Mundo" at bounding box center [70, 145] width 85 height 17
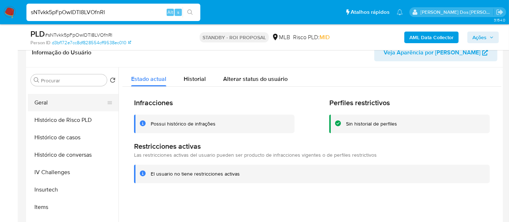
scroll to position [202, 0]
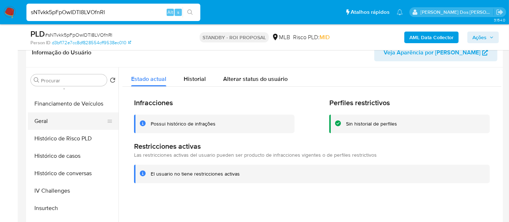
click at [50, 121] on button "Geral" at bounding box center [70, 120] width 85 height 17
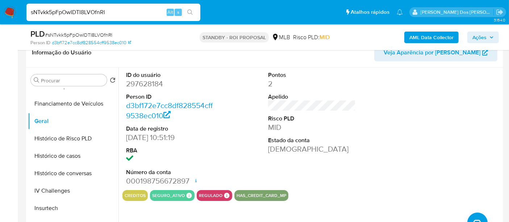
click at [104, 11] on input "sNTvkk5pFpOwIDTI8LVOfnRl" at bounding box center [113, 12] width 174 height 9
paste input "6reLsVJDAj0gEwsDMIGCCqqC"
type input "6reLsVJDAj0gEwsDMIGCCqqC"
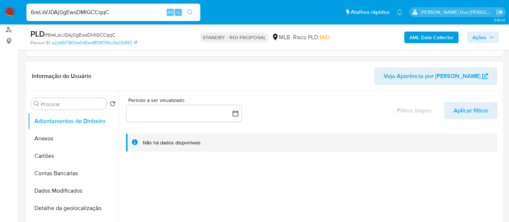
scroll to position [161, 0]
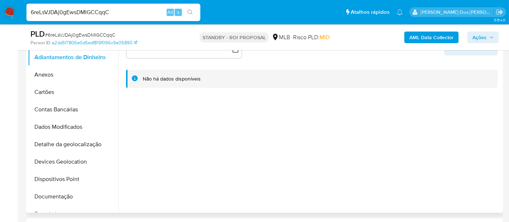
select select "10"
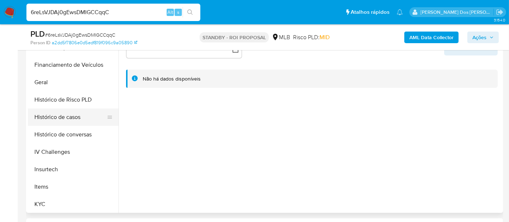
scroll to position [241, 0]
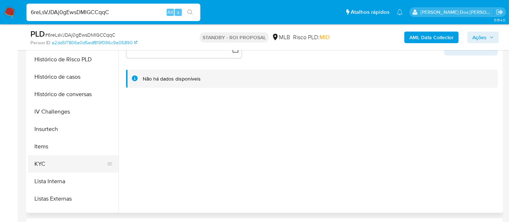
click at [44, 159] on button "KYC" at bounding box center [70, 163] width 85 height 17
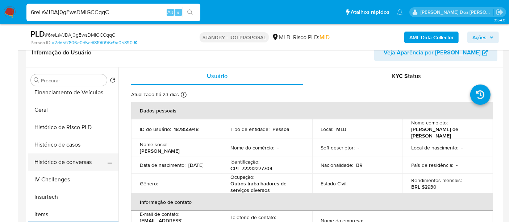
scroll to position [201, 0]
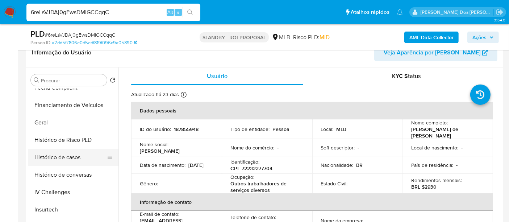
click at [67, 158] on button "Histórico de casos" at bounding box center [70, 156] width 85 height 17
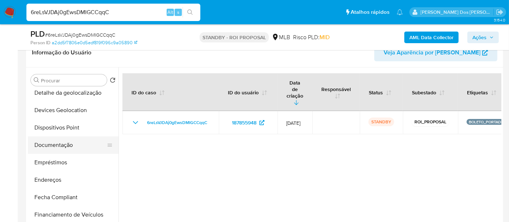
scroll to position [80, 0]
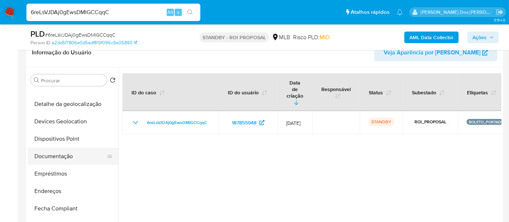
click at [67, 159] on button "Documentação" at bounding box center [70, 155] width 85 height 17
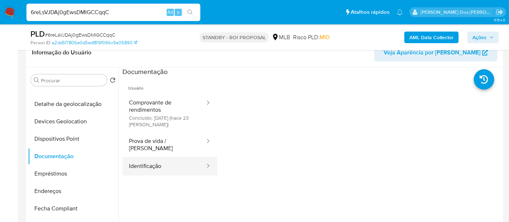
click at [146, 158] on button "Identificação" at bounding box center [163, 166] width 83 height 18
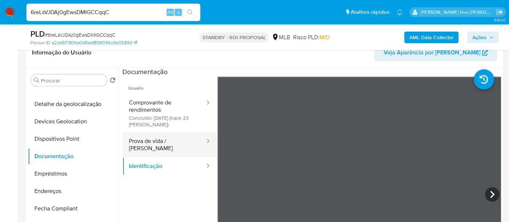
click at [165, 137] on button "Prova de vida / [PERSON_NAME]" at bounding box center [163, 144] width 83 height 25
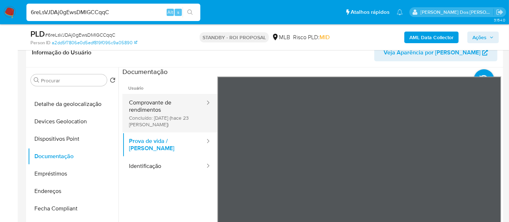
click at [155, 103] on button "Comprovante de rendimentos Concluído: 22/07/2025 (hace 23 días)" at bounding box center [163, 113] width 83 height 38
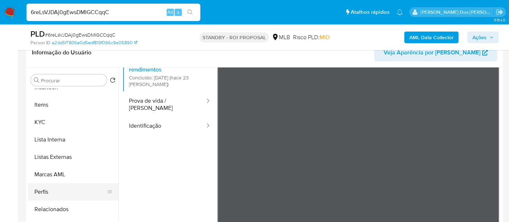
scroll to position [161, 0]
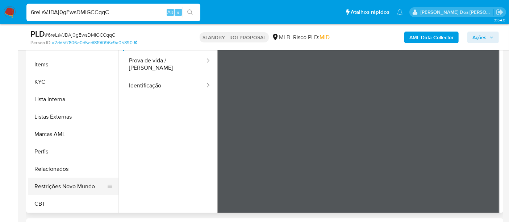
click at [70, 186] on button "Restrições Novo Mundo" at bounding box center [70, 185] width 85 height 17
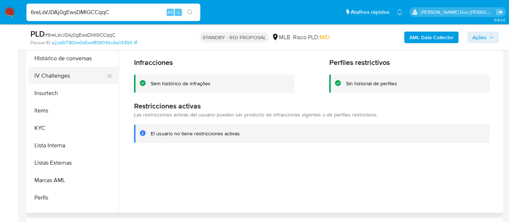
scroll to position [202, 0]
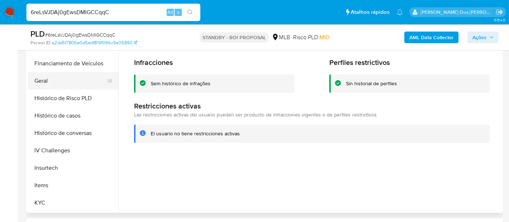
click at [40, 81] on button "Geral" at bounding box center [70, 80] width 85 height 17
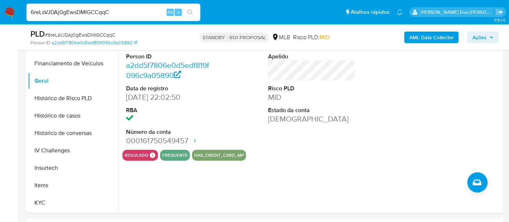
click at [121, 14] on input "6reLsVJDAj0gEwsDMIGCCqqC" at bounding box center [113, 12] width 174 height 9
paste input "dkPv6bTuzpxoUKXPDt3plY6R"
type input "dkPv6bTuzpxoUKXPDt3plY6R"
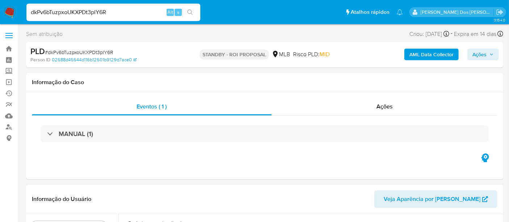
select select "10"
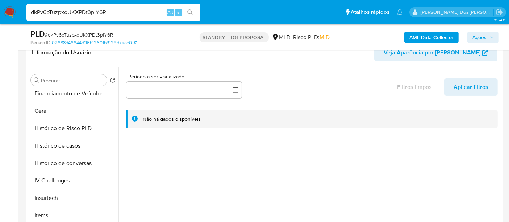
scroll to position [241, 0]
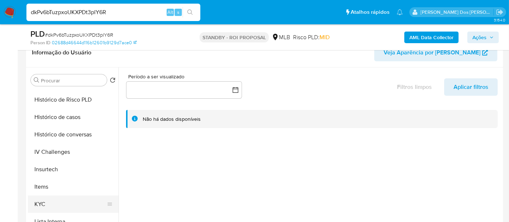
click at [46, 200] on button "KYC" at bounding box center [70, 203] width 85 height 17
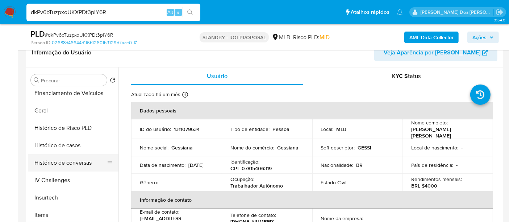
scroll to position [201, 0]
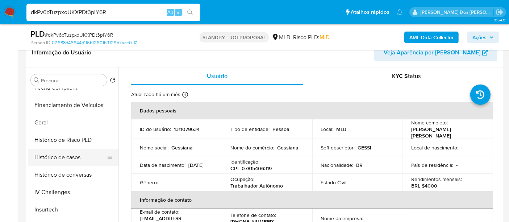
click at [70, 158] on button "Histórico de casos" at bounding box center [70, 156] width 85 height 17
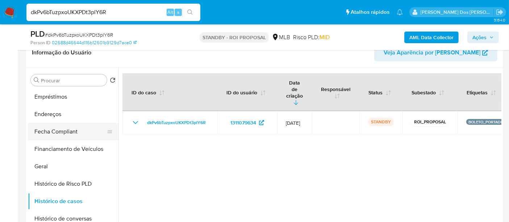
scroll to position [121, 0]
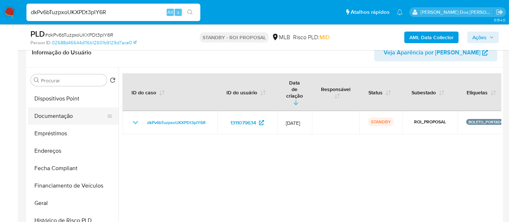
click at [51, 117] on button "Documentação" at bounding box center [70, 115] width 85 height 17
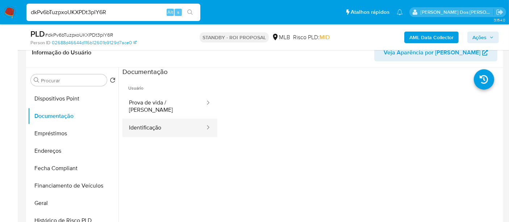
click at [142, 121] on button "Identificação" at bounding box center [163, 127] width 83 height 18
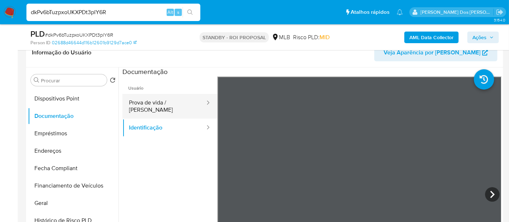
click at [181, 105] on button "Prova de vida / [PERSON_NAME]" at bounding box center [163, 106] width 83 height 25
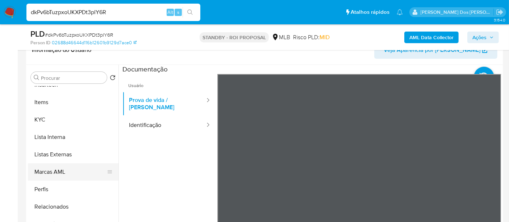
scroll to position [161, 0]
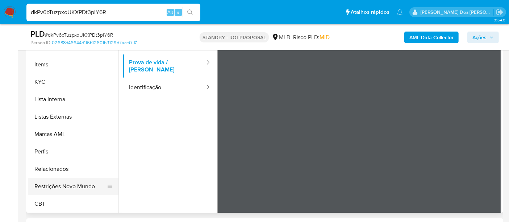
click at [72, 186] on button "Restrições Novo Mundo" at bounding box center [70, 185] width 85 height 17
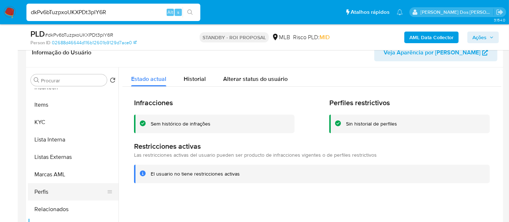
scroll to position [202, 0]
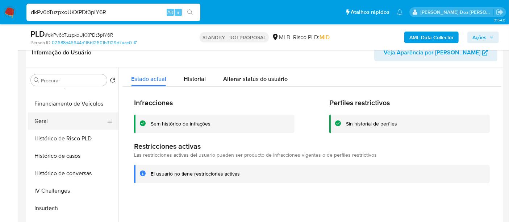
click at [42, 121] on button "Geral" at bounding box center [70, 120] width 85 height 17
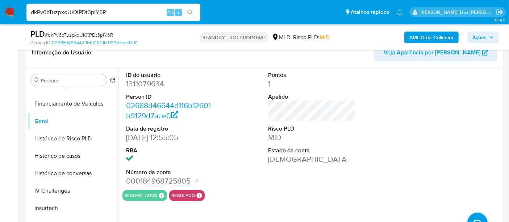
click at [120, 14] on input "dkPv6bTuzpxoUKXPDt3plY6R" at bounding box center [113, 12] width 174 height 9
paste input "jpMfNDmB3luOFuz7cp2zJGVX"
type input "jpMfNDmB3luOFuz7cp2zJGVX"
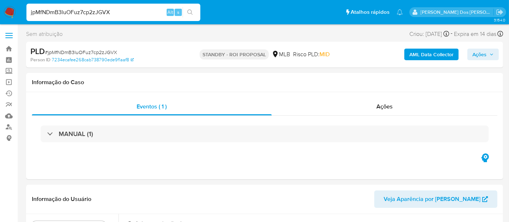
select select "10"
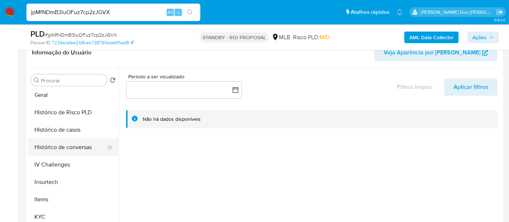
scroll to position [241, 0]
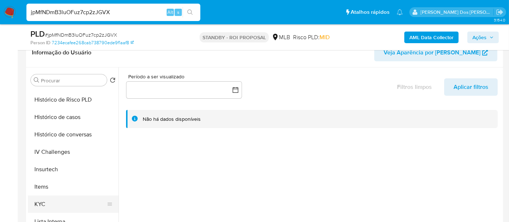
click at [41, 203] on button "KYC" at bounding box center [70, 203] width 85 height 17
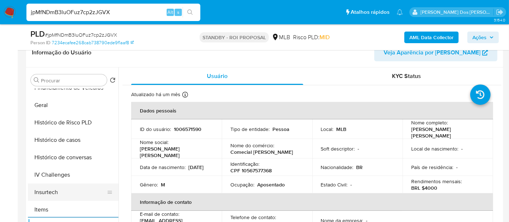
scroll to position [201, 0]
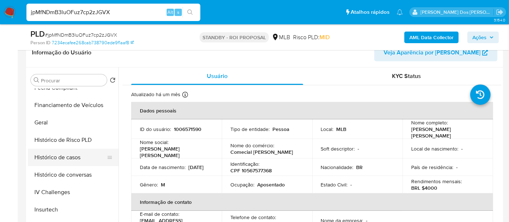
click at [78, 158] on button "Histórico de casos" at bounding box center [70, 156] width 85 height 17
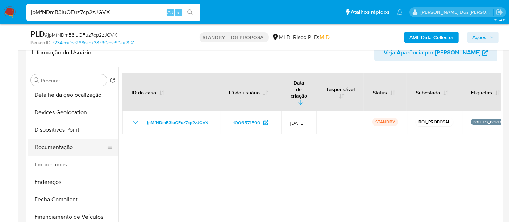
scroll to position [80, 0]
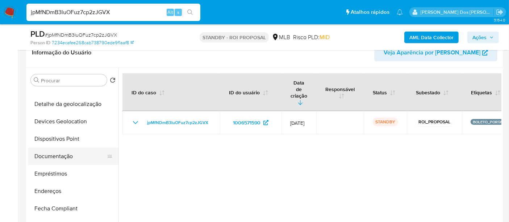
click at [56, 156] on button "Documentação" at bounding box center [70, 155] width 85 height 17
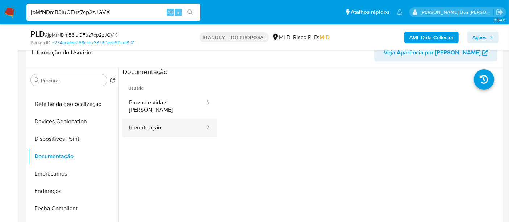
click at [153, 125] on button "Identificação" at bounding box center [163, 127] width 83 height 18
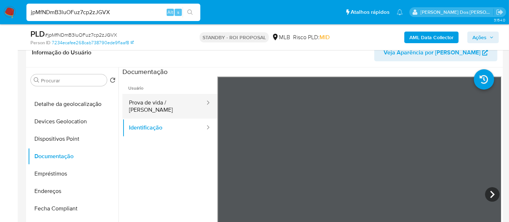
click at [172, 105] on button "Prova de vida / [PERSON_NAME]" at bounding box center [163, 106] width 83 height 25
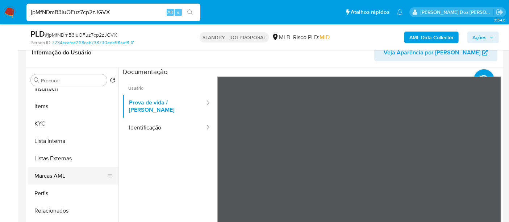
scroll to position [323, 0]
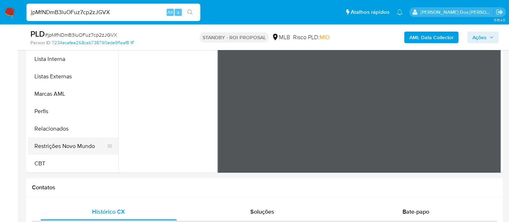
click at [68, 145] on button "Restrições Novo Mundo" at bounding box center [70, 145] width 85 height 17
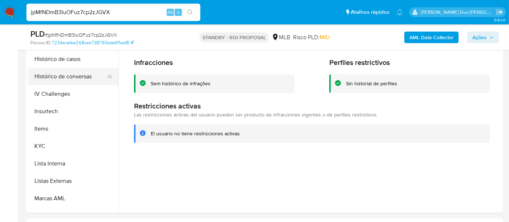
scroll to position [202, 0]
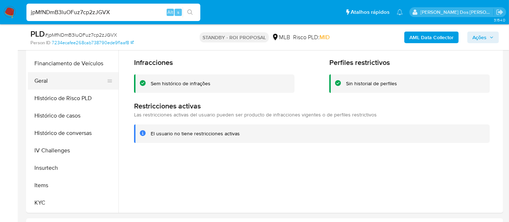
click at [43, 84] on button "Geral" at bounding box center [70, 80] width 85 height 17
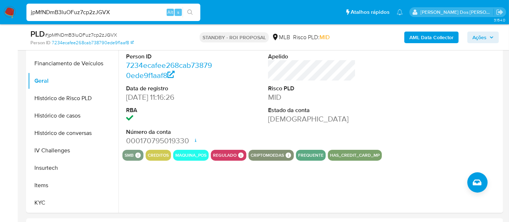
click at [98, 13] on input "jpMfNDmB3luOFuz7cp2zJGVX" at bounding box center [113, 12] width 174 height 9
paste input "yvw2X7xrPzhyg2uaiysIGqK"
type input "jyvw2X7xrPzhyg2uaiysIGqK"
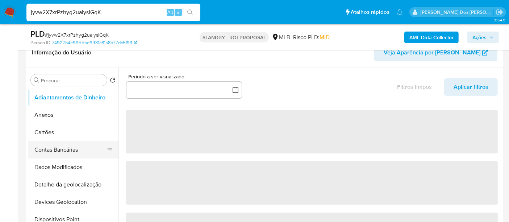
scroll to position [201, 0]
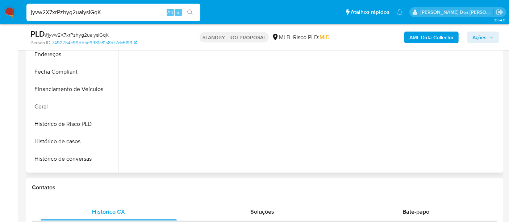
select select "10"
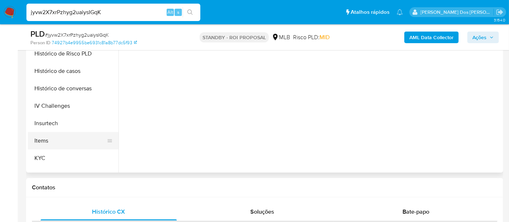
scroll to position [241, 0]
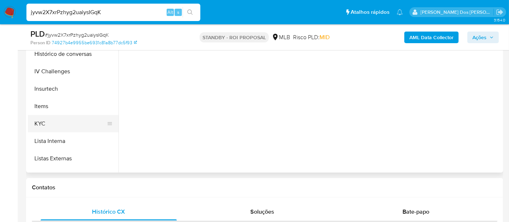
click at [39, 123] on button "KYC" at bounding box center [70, 123] width 85 height 17
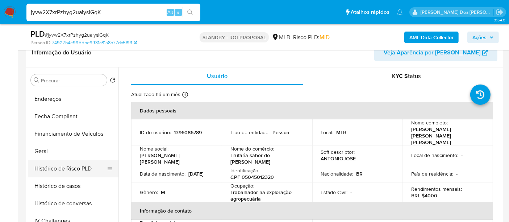
scroll to position [161, 0]
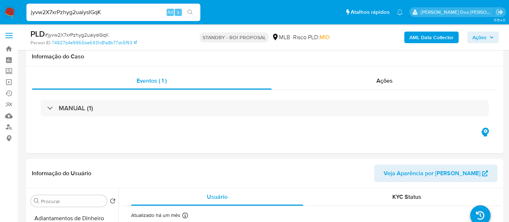
select select "10"
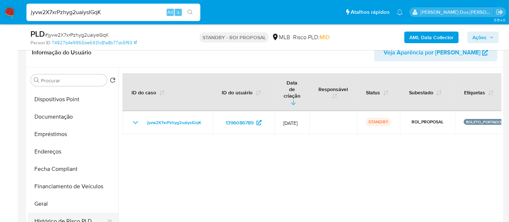
scroll to position [80, 0]
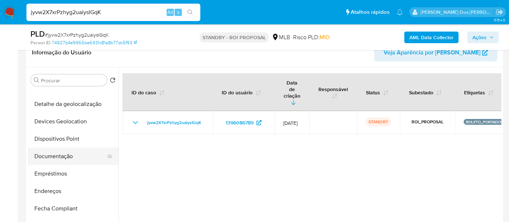
click at [63, 155] on button "Documentação" at bounding box center [70, 155] width 85 height 17
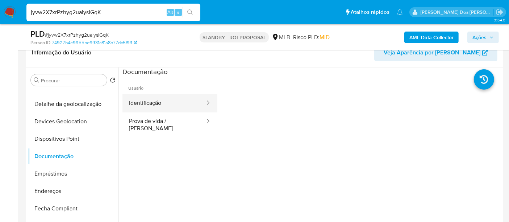
click at [153, 102] on button "Identificação" at bounding box center [163, 103] width 83 height 18
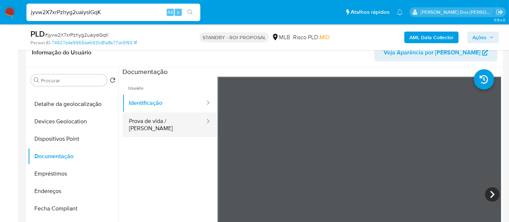
click at [176, 122] on button "Prova de vida / [PERSON_NAME]" at bounding box center [163, 124] width 83 height 25
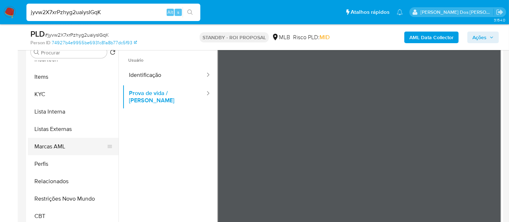
scroll to position [161, 0]
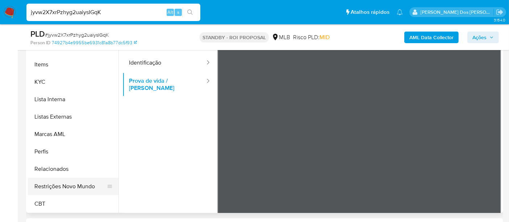
click at [71, 185] on button "Restrições Novo Mundo" at bounding box center [70, 185] width 85 height 17
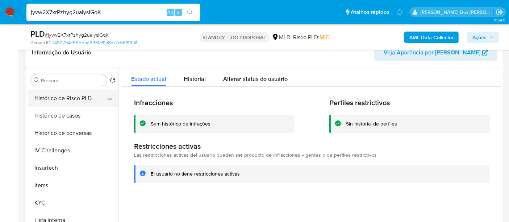
scroll to position [202, 0]
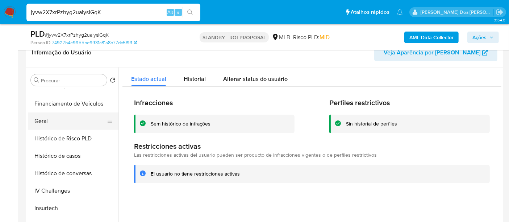
click at [44, 121] on button "Geral" at bounding box center [70, 120] width 85 height 17
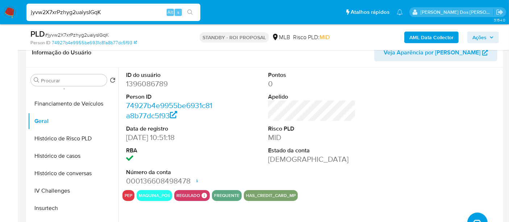
click at [116, 10] on input "jyvw2X7xrPzhyg2uaiysIGqK" at bounding box center [113, 12] width 174 height 9
paste input "rkODze2KTzo56WQEOhicY9ws"
type input "rkODze2KTzo56WQEOhicY9ws"
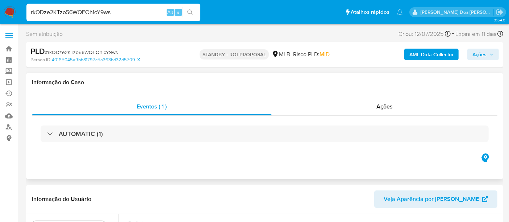
select select "10"
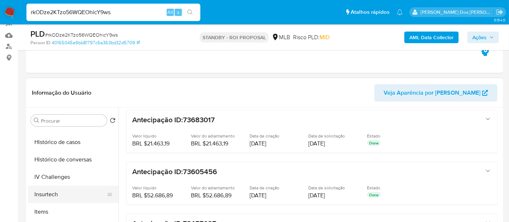
scroll to position [281, 0]
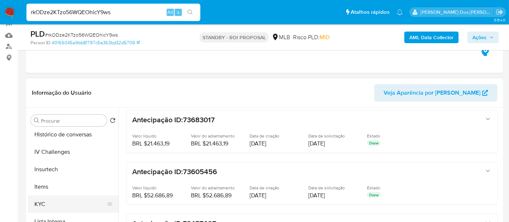
click at [36, 199] on button "KYC" at bounding box center [70, 203] width 85 height 17
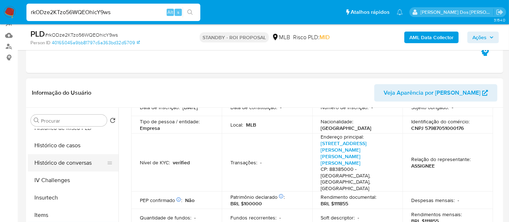
scroll to position [241, 0]
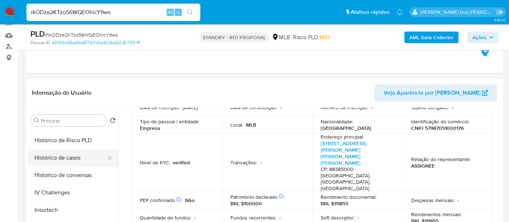
click at [71, 156] on button "Histórico de casos" at bounding box center [70, 157] width 85 height 17
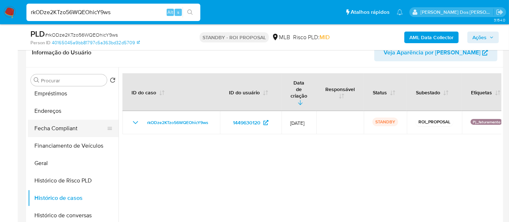
scroll to position [120, 0]
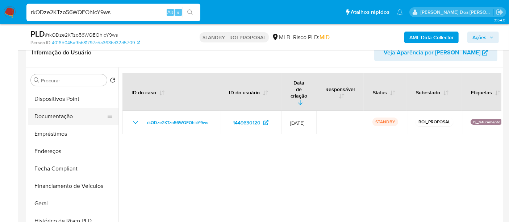
click at [61, 123] on button "Documentação" at bounding box center [70, 116] width 85 height 17
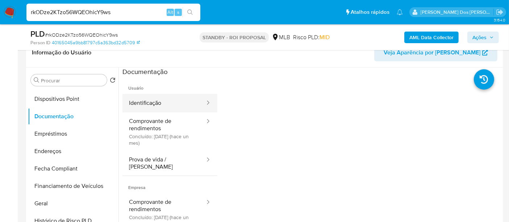
drag, startPoint x: 144, startPoint y: 105, endPoint x: 154, endPoint y: 105, distance: 9.8
click at [144, 105] on button "Identificação" at bounding box center [163, 103] width 83 height 18
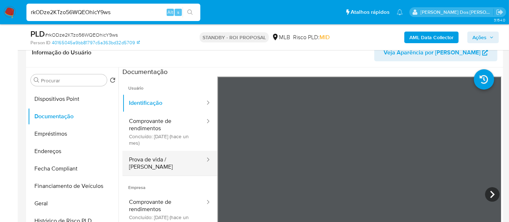
click at [159, 159] on button "Prova de vida / Selfie" at bounding box center [163, 163] width 83 height 25
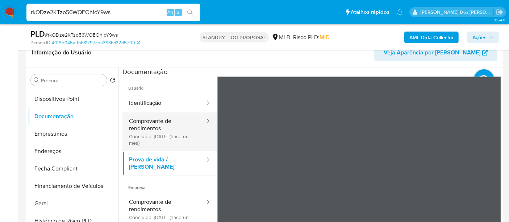
click at [147, 127] on button "Comprovante de rendimentos Concluído: 16/07/2025 (hace un mes)" at bounding box center [163, 131] width 83 height 38
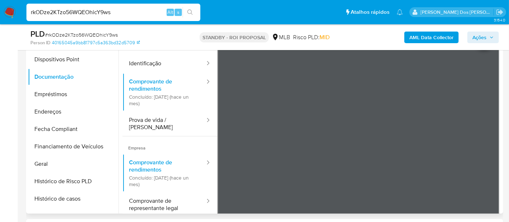
scroll to position [161, 0]
click at [76, 8] on input "rkODze2KTzo56WQEOhicY9ws" at bounding box center [113, 12] width 174 height 9
paste input "OYRPAjMxApOC2iz9dT9DxQ96"
type input "OYRPAjMxApOC2iz9dT9DxQ96"
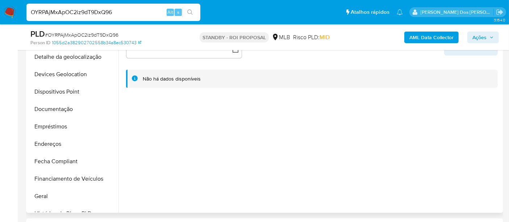
scroll to position [201, 0]
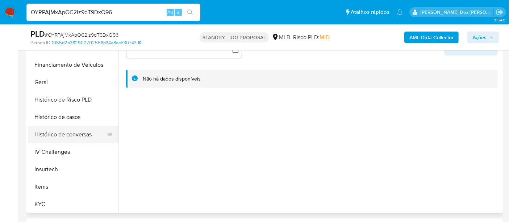
select select "10"
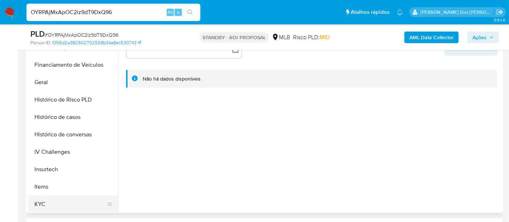
click at [35, 202] on button "KYC" at bounding box center [70, 203] width 85 height 17
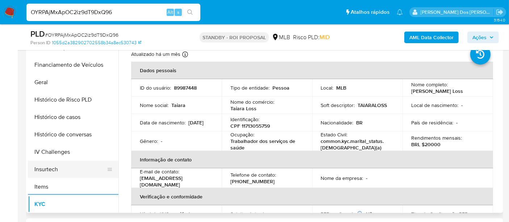
scroll to position [161, 0]
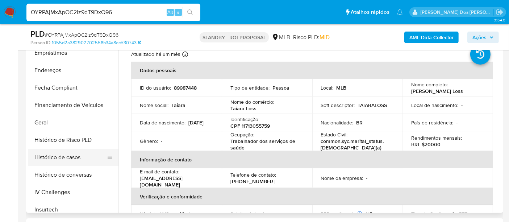
click at [70, 157] on button "Histórico de casos" at bounding box center [70, 156] width 85 height 17
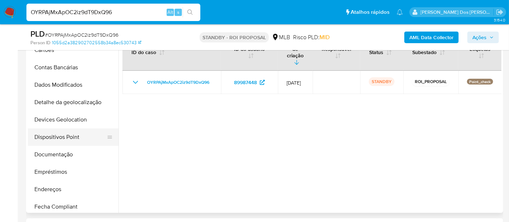
scroll to position [40, 0]
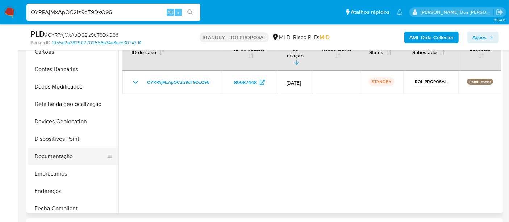
click at [57, 156] on button "Documentação" at bounding box center [70, 155] width 85 height 17
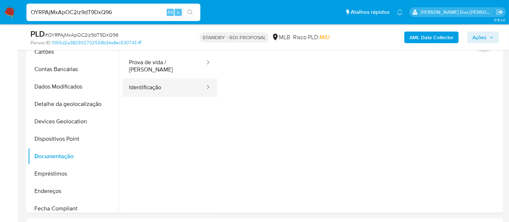
click at [151, 85] on button "Identificação" at bounding box center [163, 87] width 83 height 18
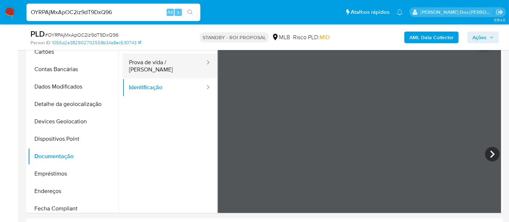
click at [167, 62] on button "Prova de vida / Selfie" at bounding box center [163, 66] width 83 height 25
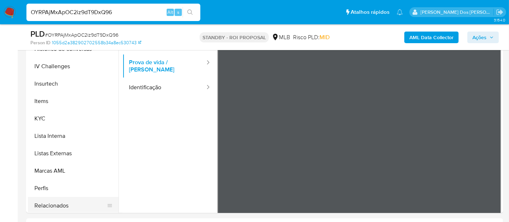
scroll to position [322, 0]
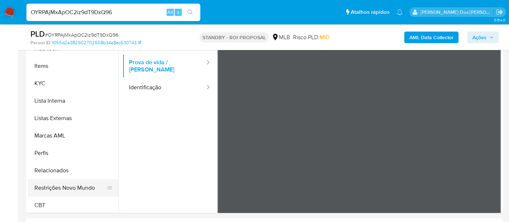
click at [75, 188] on button "Restrições Novo Mundo" at bounding box center [70, 187] width 85 height 17
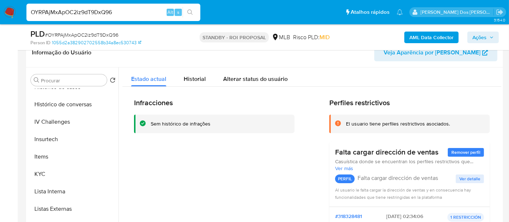
scroll to position [201, 0]
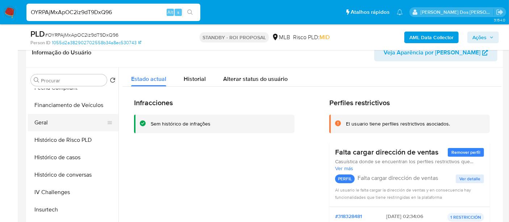
click at [47, 124] on button "Geral" at bounding box center [70, 122] width 85 height 17
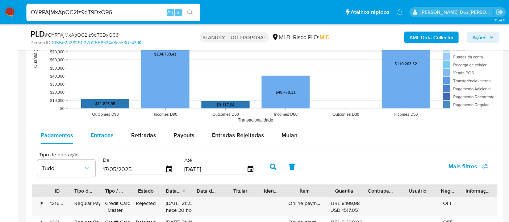
scroll to position [724, 0]
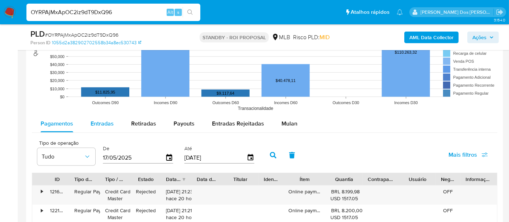
click at [98, 123] on span "Entradas" at bounding box center [102, 123] width 23 height 8
select select "10"
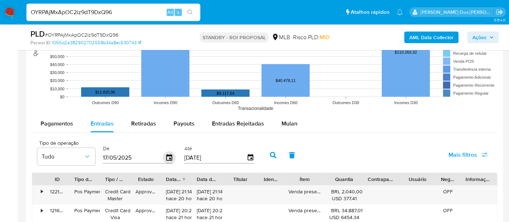
click at [169, 155] on icon "button" at bounding box center [169, 157] width 13 height 13
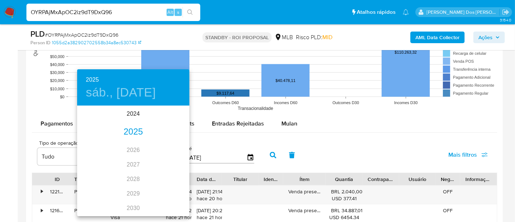
click at [135, 130] on div "2025" at bounding box center [133, 132] width 112 height 14
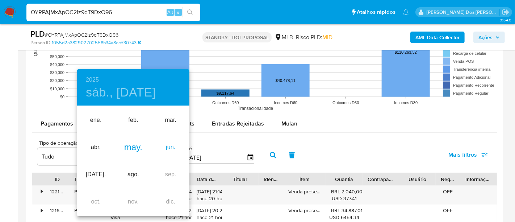
click at [174, 146] on div "jun." at bounding box center [170, 147] width 37 height 27
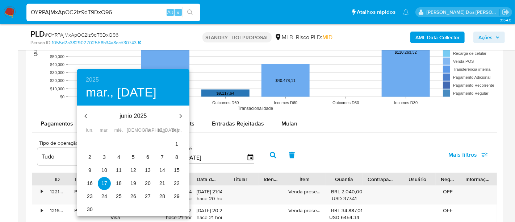
drag, startPoint x: 134, startPoint y: 158, endPoint x: 231, endPoint y: 157, distance: 96.7
click at [134, 158] on p "5" at bounding box center [133, 156] width 3 height 7
type input "05/06/2025"
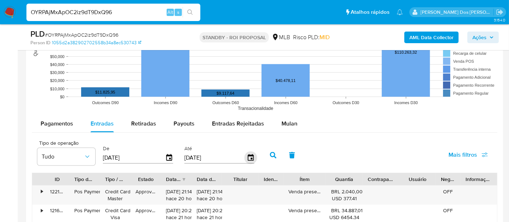
click at [248, 156] on icon "button" at bounding box center [250, 157] width 6 height 7
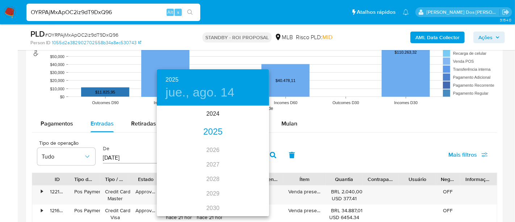
click at [214, 134] on div "2025" at bounding box center [213, 132] width 112 height 14
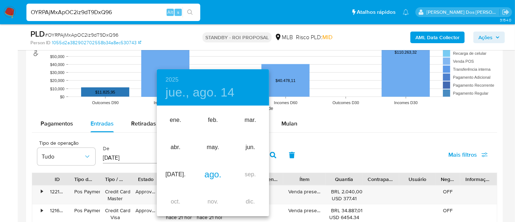
click at [215, 175] on div "ago." at bounding box center [212, 174] width 37 height 27
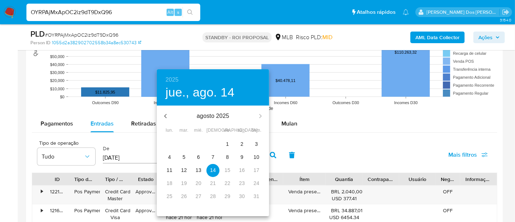
click at [186, 156] on span "5" at bounding box center [183, 156] width 13 height 7
type input "05/08/2025"
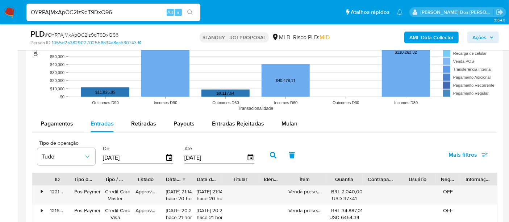
click at [451, 154] on span "Mais filtros" at bounding box center [462, 154] width 29 height 17
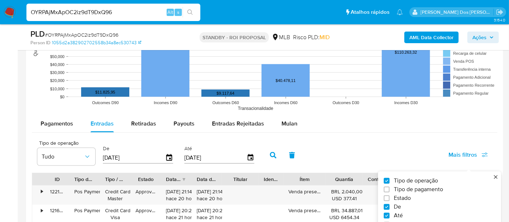
click at [403, 195] on span "Estado" at bounding box center [402, 197] width 17 height 7
click at [389, 195] on input "Estado" at bounding box center [386, 198] width 6 height 6
checkbox input "true"
type input "05/06/2025"
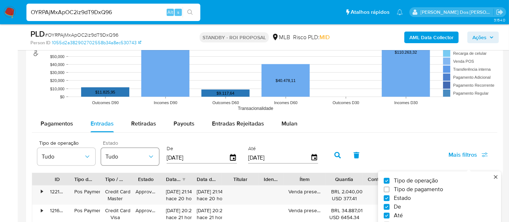
click at [129, 154] on span "Tudo" at bounding box center [126, 156] width 42 height 7
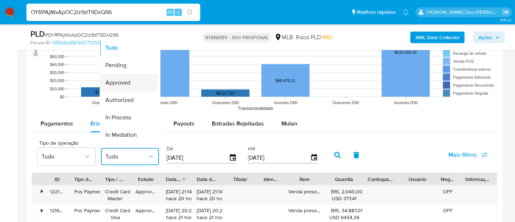
click at [126, 81] on span "Approved" at bounding box center [117, 82] width 25 height 7
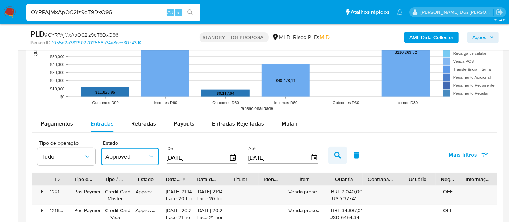
click at [333, 148] on button "button" at bounding box center [337, 154] width 19 height 17
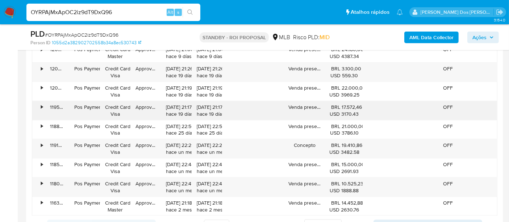
scroll to position [925, 0]
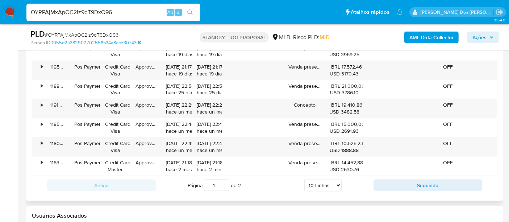
click at [337, 180] on select "5 Linhas 10 Linhas 20 Linhas 25 Linhas 50 Linhas 100 Linhas" at bounding box center [322, 185] width 37 height 12
select select "100"
click at [305, 179] on select "5 Linhas 10 Linhas 20 Linhas 25 Linhas 50 Linhas 100 Linhas" at bounding box center [322, 185] width 37 height 12
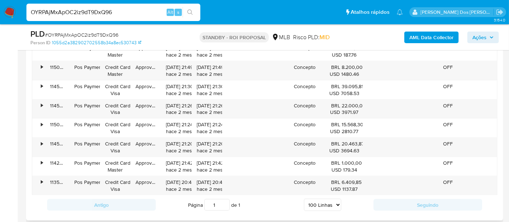
scroll to position [1127, 0]
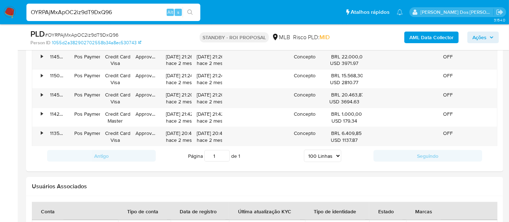
click at [97, 14] on input "OYRPAjMxApOC2iz9dT9DxQ96" at bounding box center [113, 12] width 174 height 9
paste input "l9kHIhDHDRv5vTPIs9xrQspt"
type input "l9kHIhDHDRv5vTPIs9xrQspt"
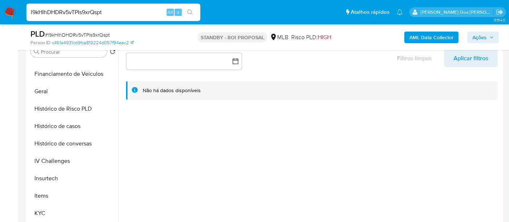
scroll to position [281, 0]
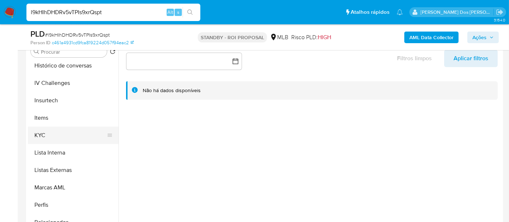
click at [44, 137] on button "KYC" at bounding box center [70, 134] width 85 height 17
select select "10"
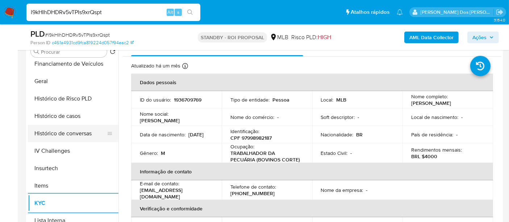
scroll to position [201, 0]
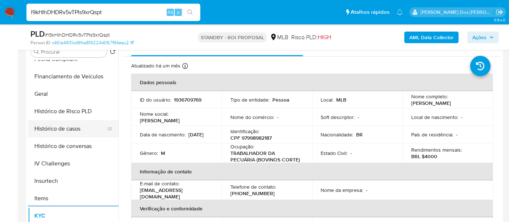
click at [72, 126] on button "Histórico de casos" at bounding box center [70, 128] width 85 height 17
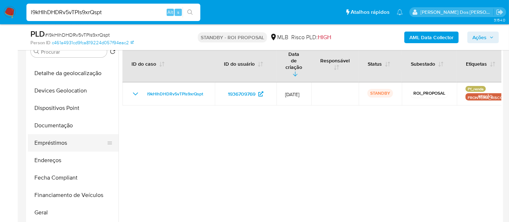
scroll to position [80, 0]
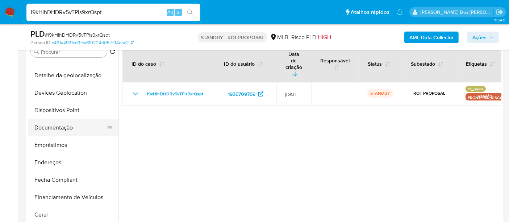
click at [46, 125] on button "Documentação" at bounding box center [70, 127] width 85 height 17
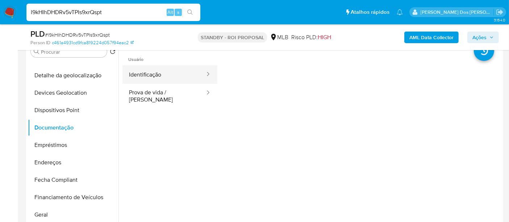
click at [161, 80] on button "Identificação" at bounding box center [163, 74] width 83 height 18
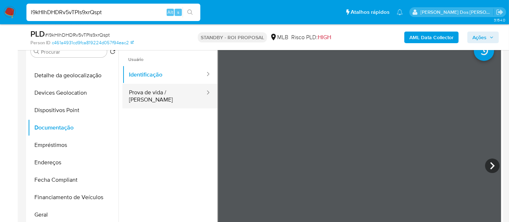
click at [176, 92] on button "Prova de vida / Selfie" at bounding box center [163, 96] width 83 height 25
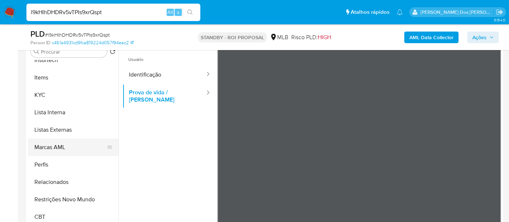
scroll to position [323, 0]
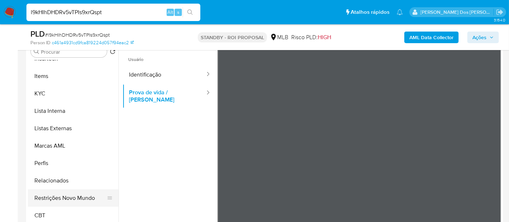
click at [77, 194] on button "Restrições Novo Mundo" at bounding box center [70, 197] width 85 height 17
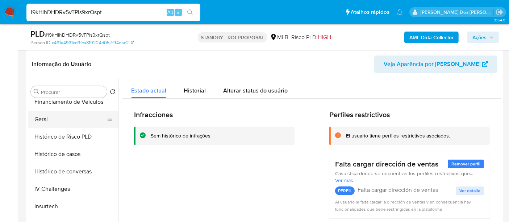
scroll to position [202, 0]
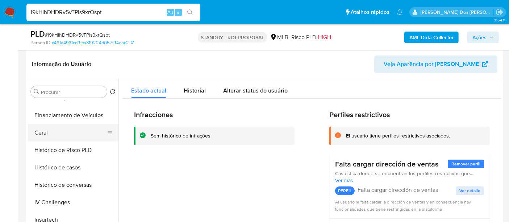
drag, startPoint x: 44, startPoint y: 134, endPoint x: 73, endPoint y: 137, distance: 29.5
click at [43, 134] on button "Geral" at bounding box center [70, 132] width 85 height 17
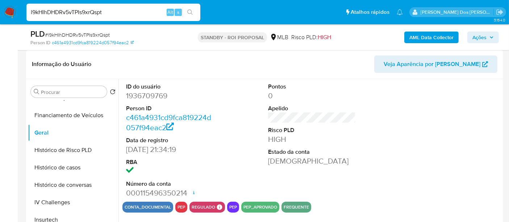
click at [107, 15] on input "l9kHIhDHDRv5vTPIs9xrQspt" at bounding box center [113, 12] width 174 height 9
paste input "q40lHDEeUEsecJZj8vUw2SIj"
type input "q40lHDEeUEsecJZj8vUw2SIj"
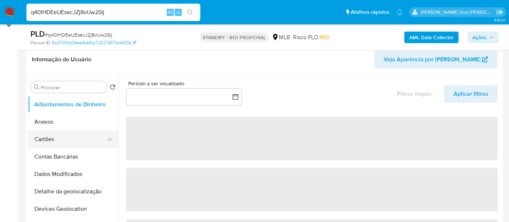
scroll to position [121, 0]
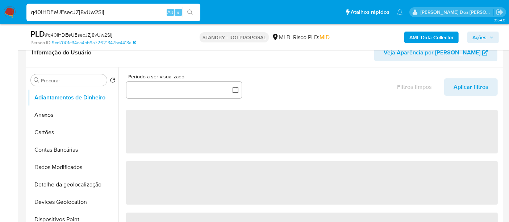
select select "10"
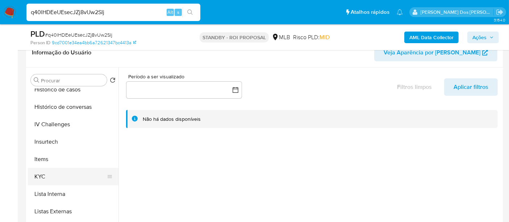
scroll to position [281, 0]
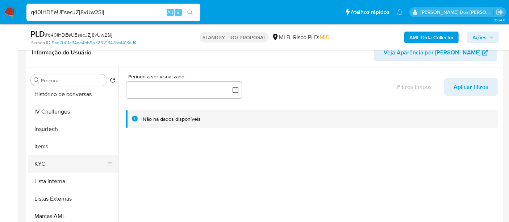
click at [40, 167] on button "KYC" at bounding box center [70, 163] width 85 height 17
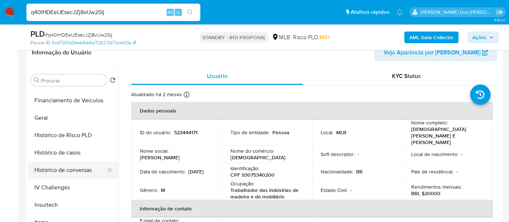
scroll to position [201, 0]
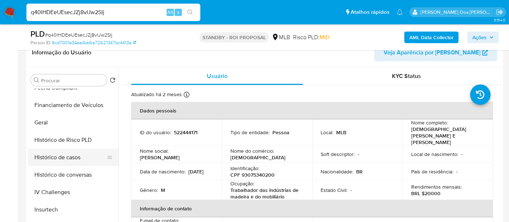
click at [67, 157] on button "Histórico de casos" at bounding box center [70, 156] width 85 height 17
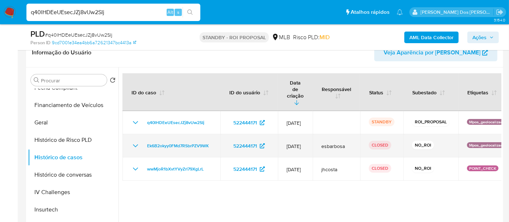
click at [139, 141] on icon "Mostrar/Ocultar" at bounding box center [135, 145] width 9 height 9
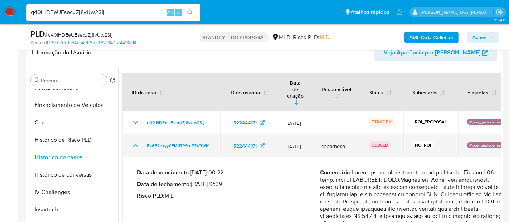
click at [138, 141] on icon "Mostrar/Ocultar" at bounding box center [135, 145] width 9 height 9
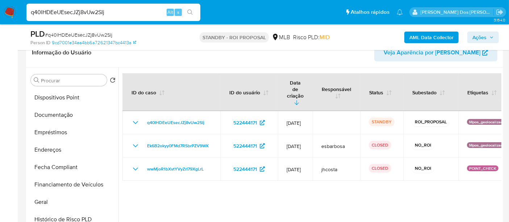
scroll to position [121, 0]
click at [70, 120] on button "Documentação" at bounding box center [70, 115] width 85 height 17
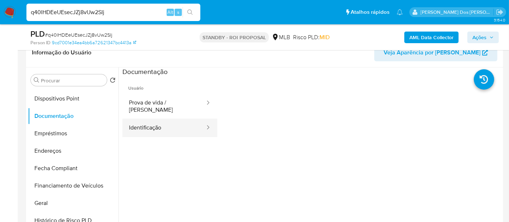
click at [137, 123] on button "Identificação" at bounding box center [163, 127] width 83 height 18
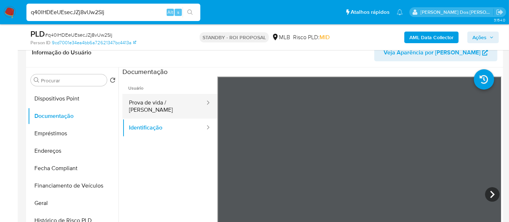
click at [166, 108] on button "Prova de vida / Selfie" at bounding box center [163, 106] width 83 height 25
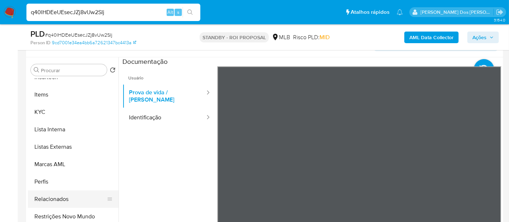
scroll to position [161, 0]
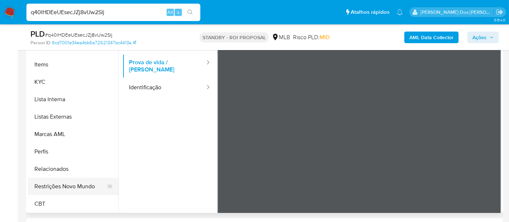
click at [70, 183] on button "Restrições Novo Mundo" at bounding box center [70, 185] width 85 height 17
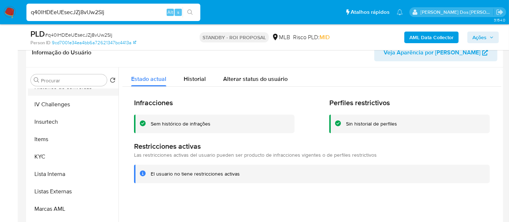
scroll to position [202, 0]
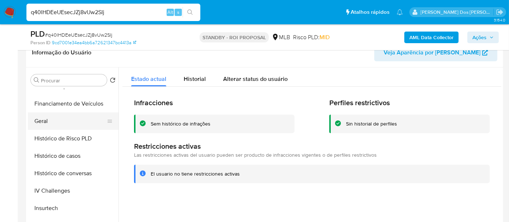
click at [47, 125] on button "Geral" at bounding box center [70, 120] width 85 height 17
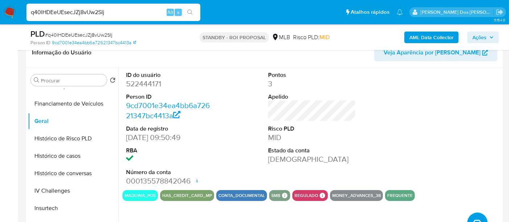
click at [75, 17] on div "q40lHDEeUEsecJZj8vUw2SIj Alt s" at bounding box center [113, 12] width 174 height 17
click at [75, 14] on input "q40lHDEeUEsecJZj8vUw2SIj" at bounding box center [113, 12] width 174 height 9
paste input "QP04M7LU3vdxqO6CZSxZ9ue"
type input "QP04M7LU3vdxqO6CZSxZ9uej"
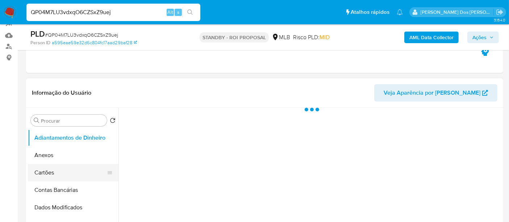
scroll to position [121, 0]
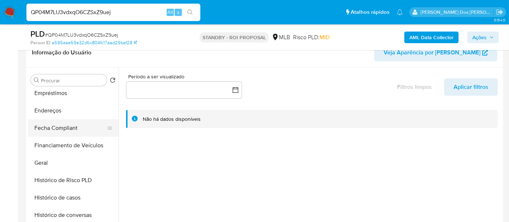
select select "10"
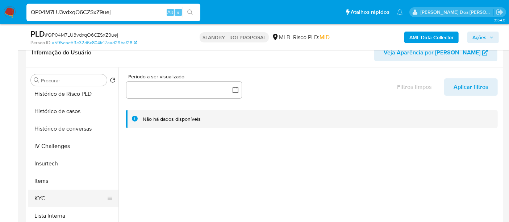
scroll to position [281, 0]
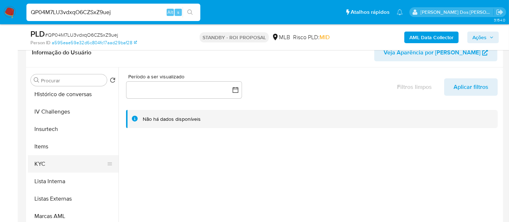
click at [43, 164] on button "KYC" at bounding box center [70, 163] width 85 height 17
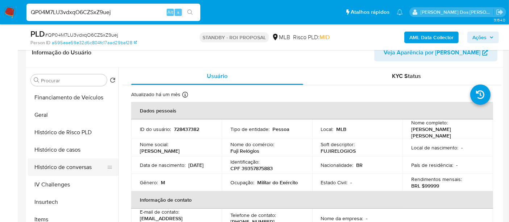
scroll to position [201, 0]
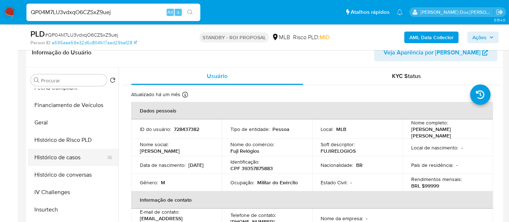
click at [60, 156] on button "Histórico de casos" at bounding box center [70, 156] width 85 height 17
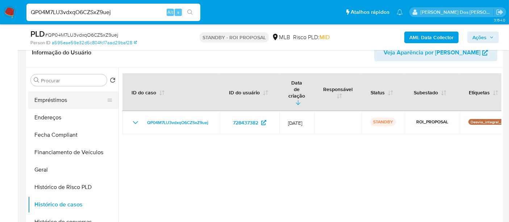
scroll to position [80, 0]
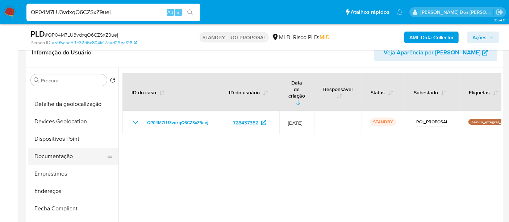
click at [63, 159] on button "Documentação" at bounding box center [70, 155] width 85 height 17
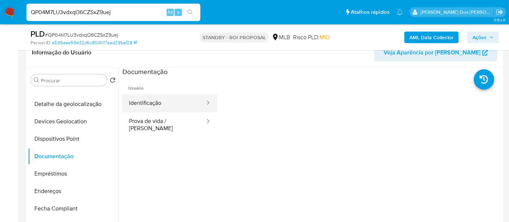
click at [141, 103] on button "Identificação" at bounding box center [163, 103] width 83 height 18
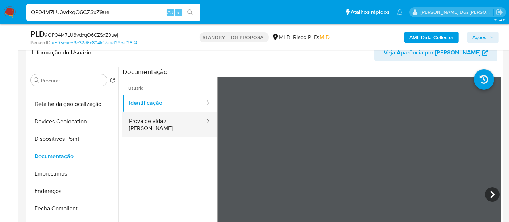
click at [162, 122] on button "Prova de vida / Selfie" at bounding box center [163, 124] width 83 height 25
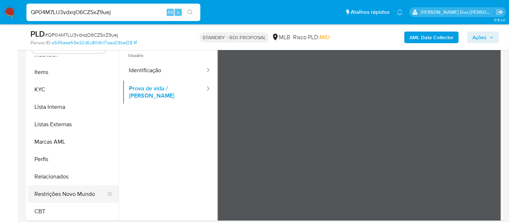
scroll to position [161, 0]
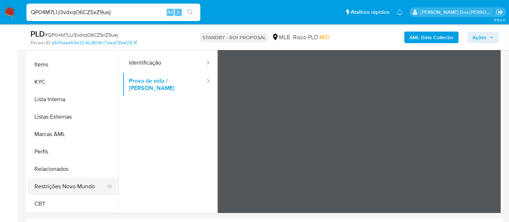
click at [81, 188] on button "Restrições Novo Mundo" at bounding box center [70, 185] width 85 height 17
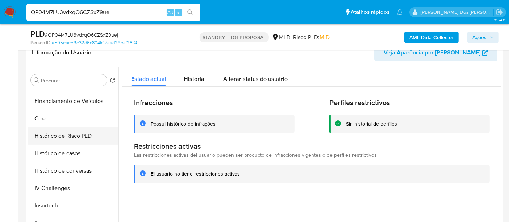
scroll to position [202, 0]
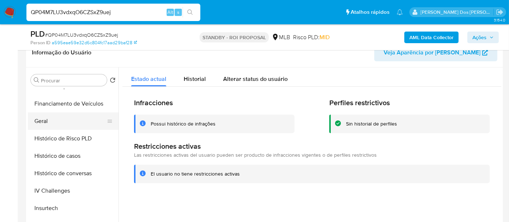
click at [43, 120] on button "Geral" at bounding box center [70, 120] width 85 height 17
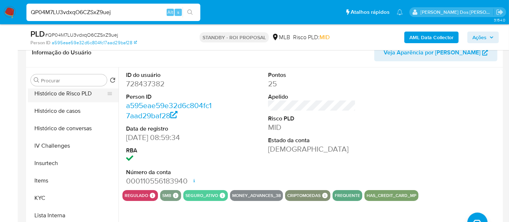
scroll to position [283, 0]
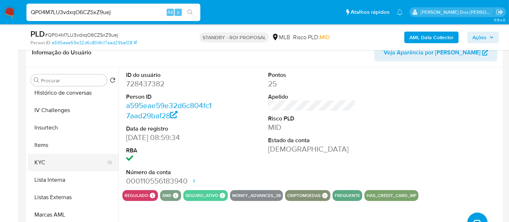
click at [46, 158] on button "KYC" at bounding box center [70, 162] width 85 height 17
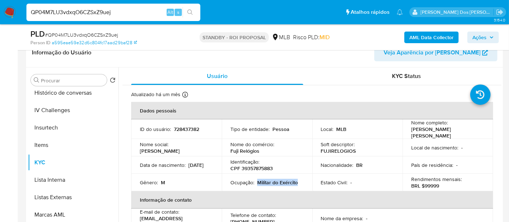
drag, startPoint x: 297, startPoint y: 179, endPoint x: 257, endPoint y: 180, distance: 39.5
click at [257, 180] on div "Ocupação : Militar do Exército" at bounding box center [266, 182] width 73 height 7
copy p "Militar do Exército"
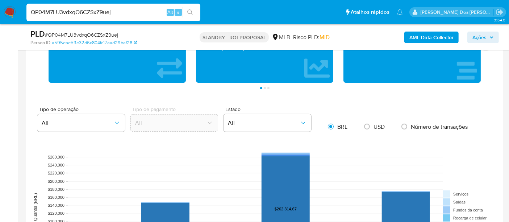
scroll to position [684, 0]
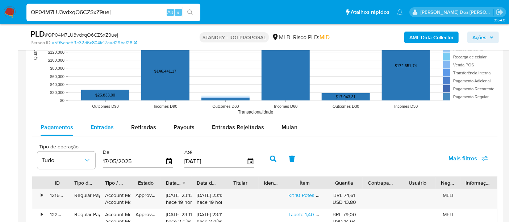
click at [101, 125] on span "Entradas" at bounding box center [102, 127] width 23 height 8
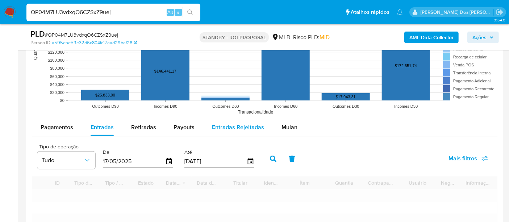
scroll to position [764, 0]
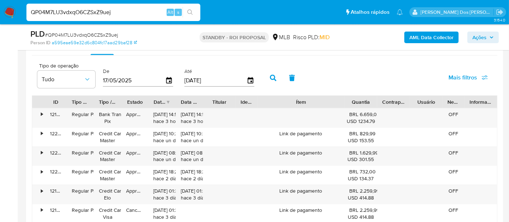
drag, startPoint x: 328, startPoint y: 103, endPoint x: 374, endPoint y: 104, distance: 46.0
click at [374, 104] on div "ID Tipo de operação Tipo / Método Estado Data de criação Data de aprovação Titu…" at bounding box center [264, 102] width 465 height 12
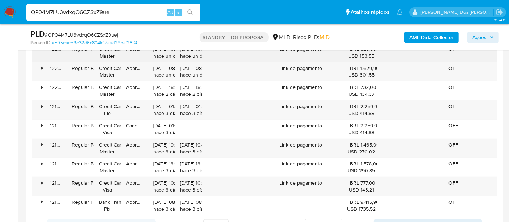
scroll to position [885, 0]
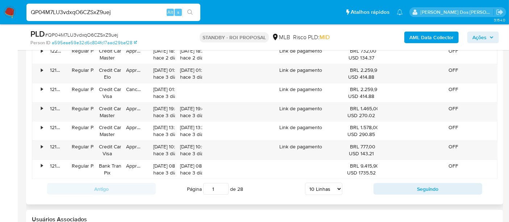
click at [330, 185] on select "5 Linhas 10 Linhas 20 Linhas 25 Linhas 50 Linhas 100 Linhas" at bounding box center [323, 189] width 37 height 12
select select "100"
click at [305, 183] on select "5 Linhas 10 Linhas 20 Linhas 25 Linhas 50 Linhas 100 Linhas" at bounding box center [323, 189] width 37 height 12
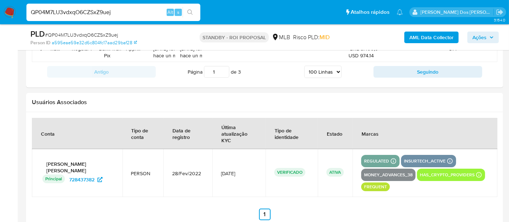
scroll to position [2732, 0]
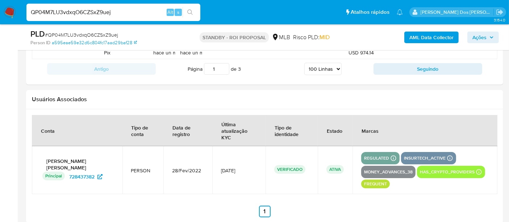
click at [76, 8] on input "QP04M7LU3vdxqO6CZSxZ9uej" at bounding box center [113, 12] width 174 height 9
click at [77, 8] on input "QP04M7LU3vdxqO6CZSxZ9uej" at bounding box center [113, 12] width 174 height 9
paste input "LFh20ItT3uUhIMQDQ8SSu9cd"
type input "LFh20ItT3uUhIMQDQ8SSu9cd"
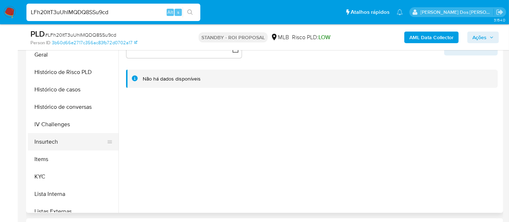
scroll to position [241, 0]
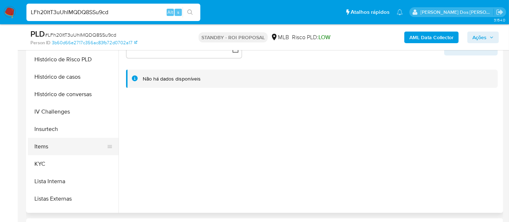
select select "10"
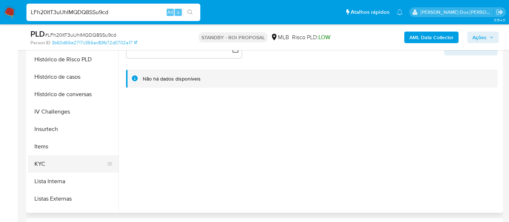
click at [36, 161] on button "KYC" at bounding box center [70, 163] width 85 height 17
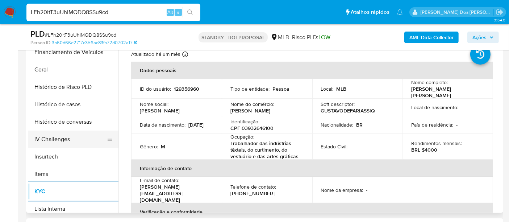
scroll to position [201, 0]
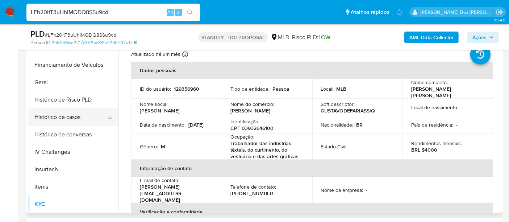
click at [58, 116] on button "Histórico de casos" at bounding box center [70, 116] width 85 height 17
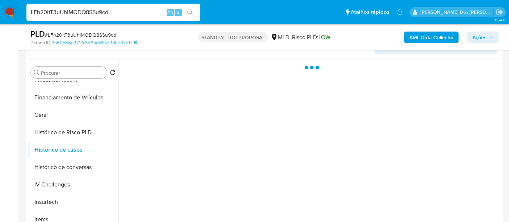
scroll to position [121, 0]
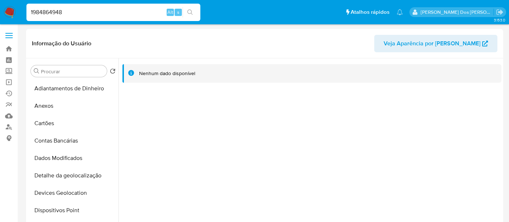
select select "10"
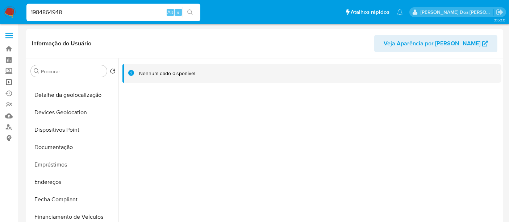
click at [6, 84] on link "Operações em massa" at bounding box center [43, 81] width 86 height 11
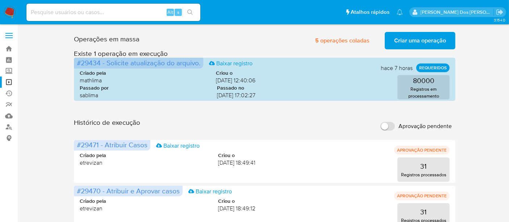
click at [422, 40] on span "Criar uma operação" at bounding box center [420, 41] width 52 height 16
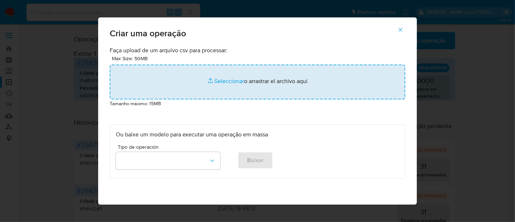
click at [226, 79] on input "file" at bounding box center [257, 81] width 295 height 35
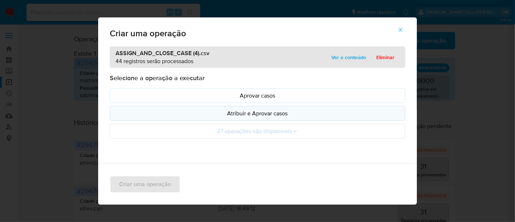
click at [220, 112] on p "Atribuir e Aprovar casos" at bounding box center [257, 113] width 283 height 8
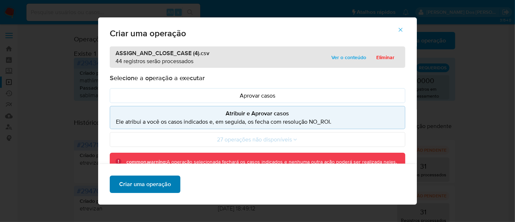
click at [151, 178] on span "Criar uma operação" at bounding box center [145, 184] width 52 height 16
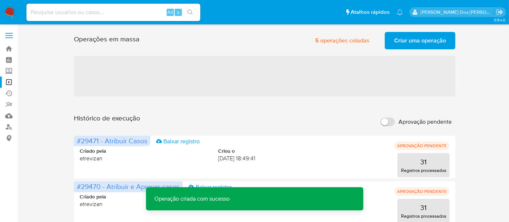
click at [411, 43] on span "Criar uma operação" at bounding box center [420, 41] width 52 height 16
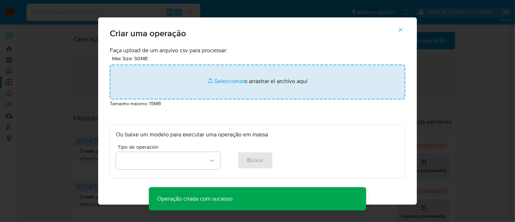
click at [227, 82] on input "file" at bounding box center [257, 81] width 295 height 35
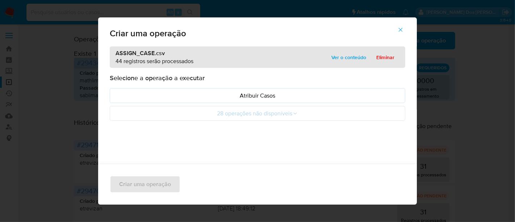
drag, startPoint x: 223, startPoint y: 94, endPoint x: 192, endPoint y: 143, distance: 58.4
click at [223, 94] on p "Atribuir Casos" at bounding box center [257, 95] width 283 height 8
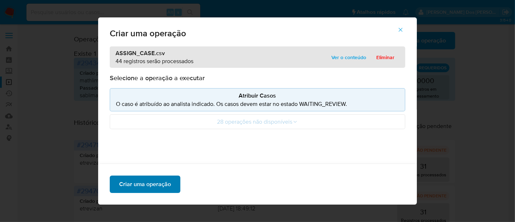
click at [160, 181] on span "Criar uma operação" at bounding box center [145, 184] width 52 height 16
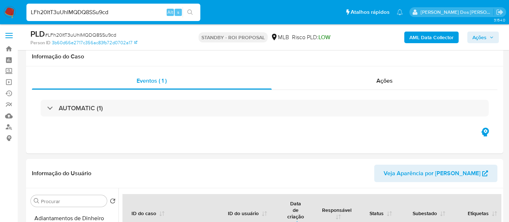
select select "10"
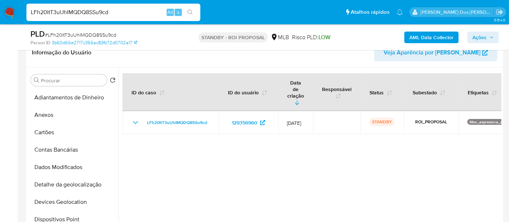
scroll to position [80, 0]
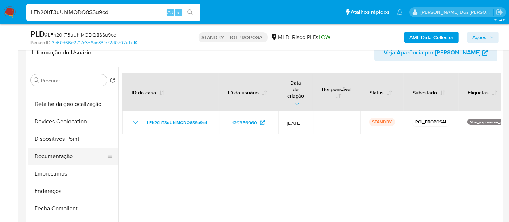
click at [62, 153] on button "Documentação" at bounding box center [70, 155] width 85 height 17
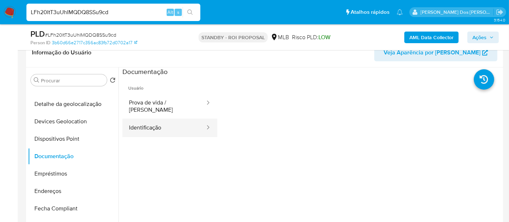
click at [152, 119] on button "Identificação" at bounding box center [163, 127] width 83 height 18
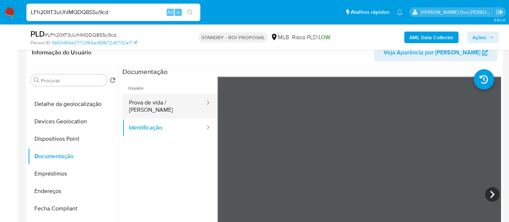
click at [169, 106] on button "Prova de vida / Selfie" at bounding box center [163, 106] width 83 height 25
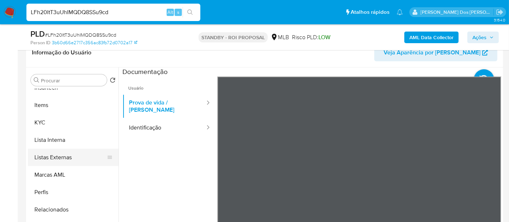
scroll to position [323, 0]
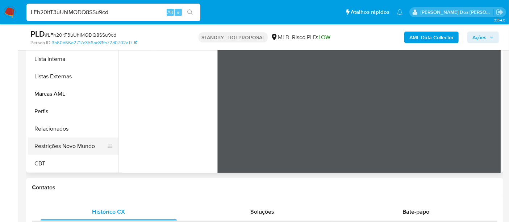
click at [74, 147] on button "Restrições Novo Mundo" at bounding box center [70, 145] width 85 height 17
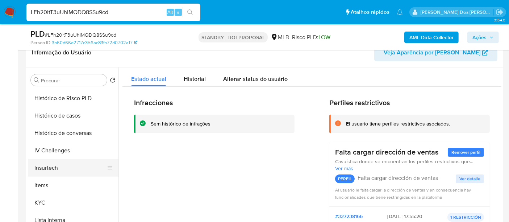
scroll to position [202, 0]
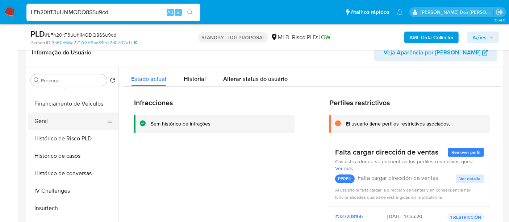
click at [43, 121] on button "Geral" at bounding box center [70, 120] width 85 height 17
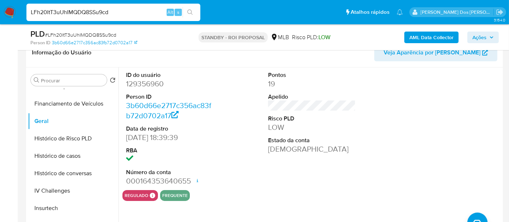
click at [92, 9] on input "LFh20ItT3uUhIMQDQ8SSu9cd" at bounding box center [113, 12] width 174 height 9
paste input "8L0zWnXEegOVlLxLxVLg7BQf"
type input "8L0zWnXEegOVlLxLxVLg7BQf"
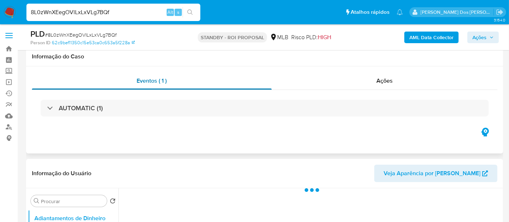
scroll to position [121, 0]
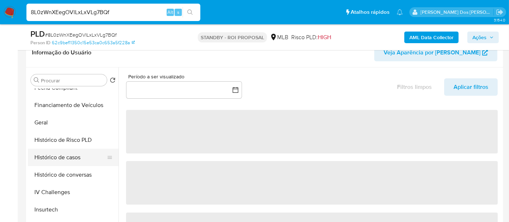
select select "10"
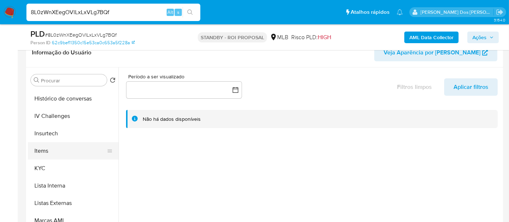
scroll to position [281, 0]
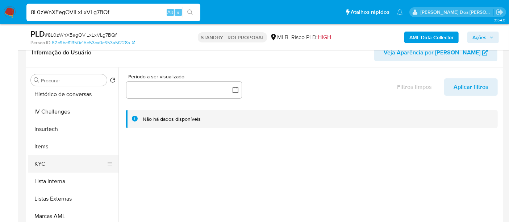
click at [43, 165] on button "KYC" at bounding box center [70, 163] width 85 height 17
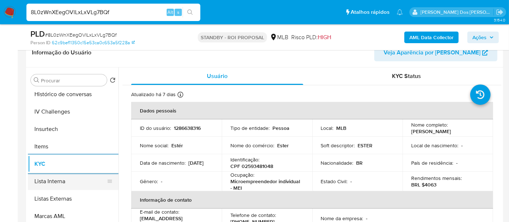
scroll to position [241, 0]
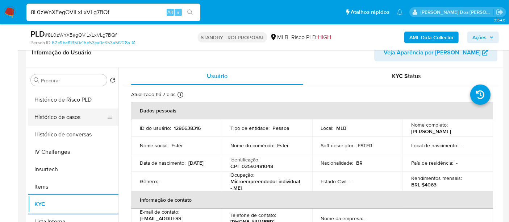
drag, startPoint x: 60, startPoint y: 119, endPoint x: 75, endPoint y: 118, distance: 14.5
click at [60, 118] on button "Histórico de casos" at bounding box center [70, 116] width 85 height 17
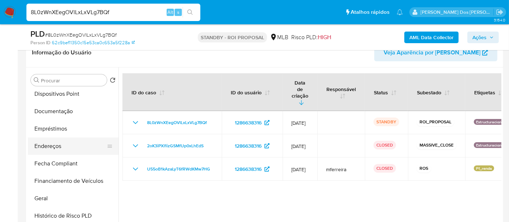
scroll to position [121, 0]
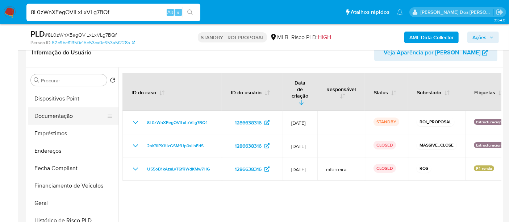
click at [67, 120] on button "Documentação" at bounding box center [70, 115] width 85 height 17
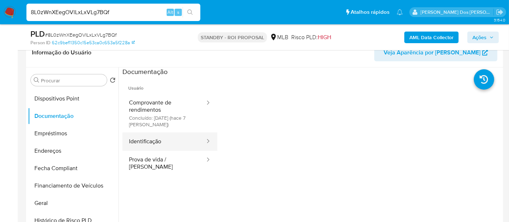
click at [151, 141] on button "Identificação" at bounding box center [163, 141] width 83 height 18
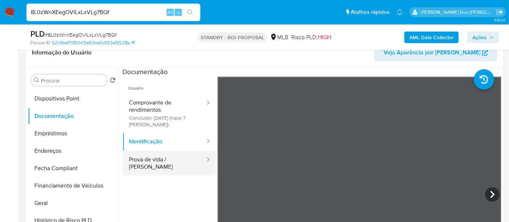
click at [143, 158] on button "Prova de vida / Selfie" at bounding box center [163, 163] width 83 height 25
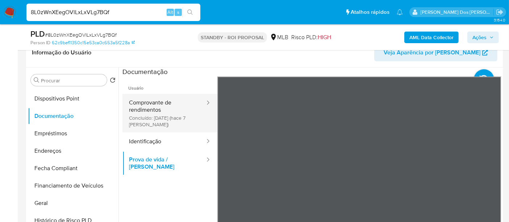
click at [141, 111] on button "Comprovante de rendimentos Concluído: 07/08/2025 (hace 7 días)" at bounding box center [163, 113] width 83 height 38
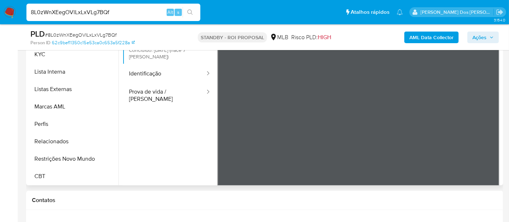
scroll to position [201, 0]
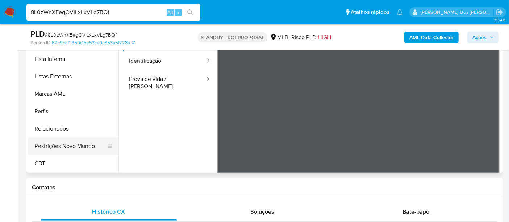
click at [81, 142] on button "Restrições Novo Mundo" at bounding box center [70, 145] width 85 height 17
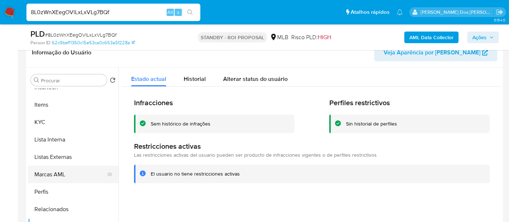
scroll to position [202, 0]
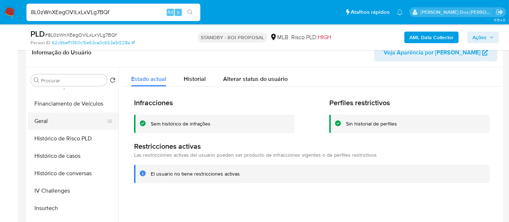
click at [44, 123] on button "Geral" at bounding box center [70, 120] width 85 height 17
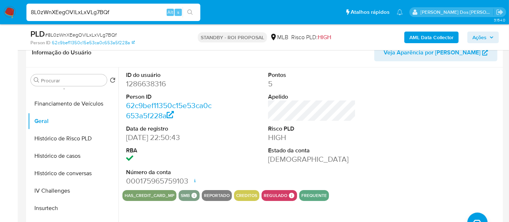
click at [127, 16] on input "8L0zWnXEegOVlLxLxVLg7BQf" at bounding box center [113, 12] width 174 height 9
paste input "OmRfoQxqXM0JkJM4lNhBxLwk"
type input "OmRfoQxqXM0JkJM4lNhBxLwk"
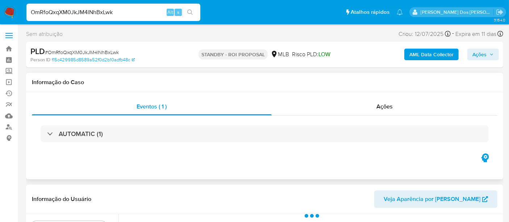
scroll to position [121, 0]
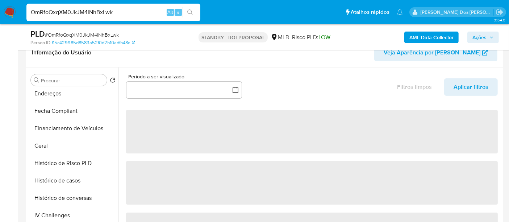
select select "10"
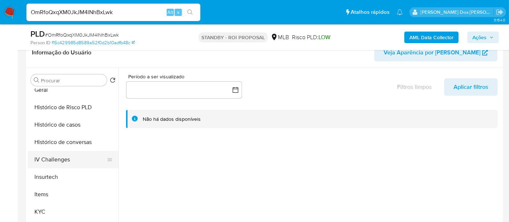
scroll to position [241, 0]
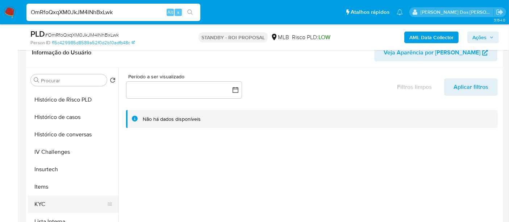
click at [36, 198] on button "KYC" at bounding box center [70, 203] width 85 height 17
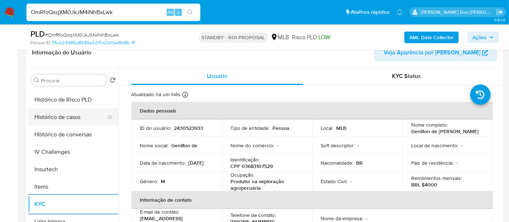
click at [72, 117] on button "Histórico de casos" at bounding box center [70, 116] width 85 height 17
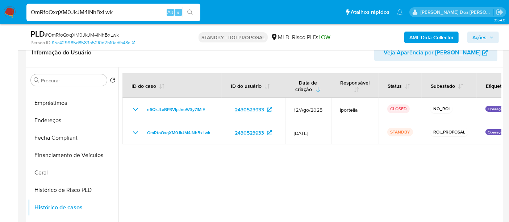
scroll to position [121, 0]
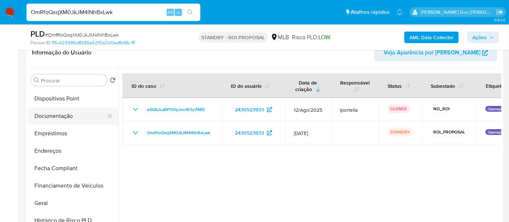
click at [59, 119] on button "Documentação" at bounding box center [70, 115] width 85 height 17
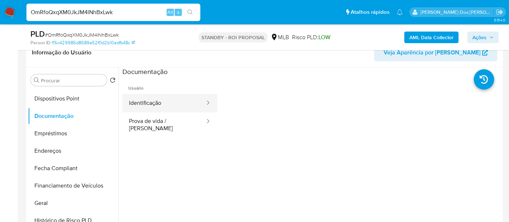
click at [145, 104] on button "Identificação" at bounding box center [163, 103] width 83 height 18
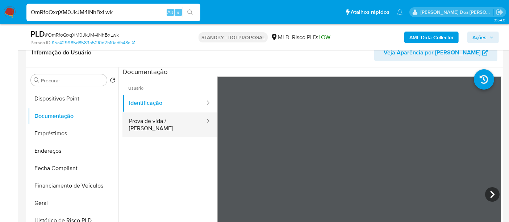
click at [164, 116] on button "Prova de vida / Selfie" at bounding box center [163, 124] width 83 height 25
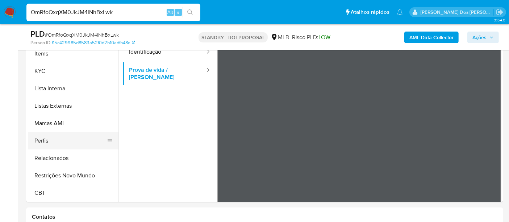
scroll to position [201, 0]
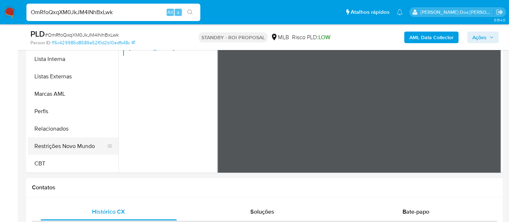
click at [77, 145] on button "Restrições Novo Mundo" at bounding box center [70, 145] width 85 height 17
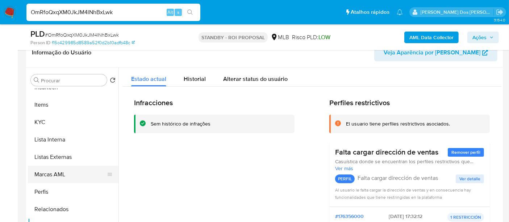
scroll to position [202, 0]
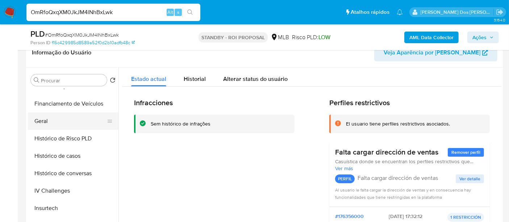
click at [49, 122] on button "Geral" at bounding box center [70, 120] width 85 height 17
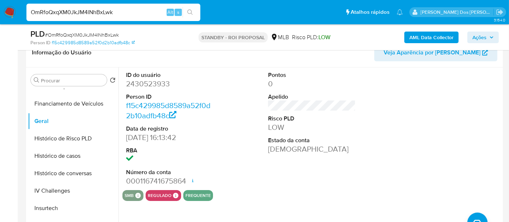
click at [96, 8] on input "OmRfoQxqXM0JkJM4lNhBxLwk" at bounding box center [113, 12] width 174 height 9
paste input "NQnUz5RUgq49nHuq1Je6XOC6"
type input "NQnUz5RUgq49nHuq1Je6XOC6"
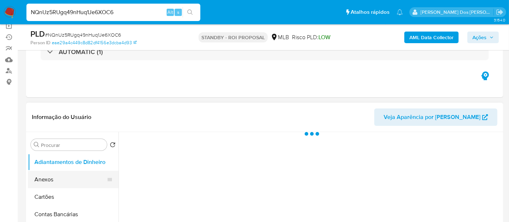
scroll to position [121, 0]
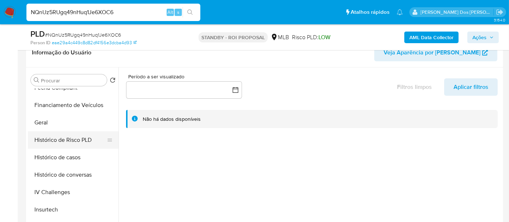
select select "10"
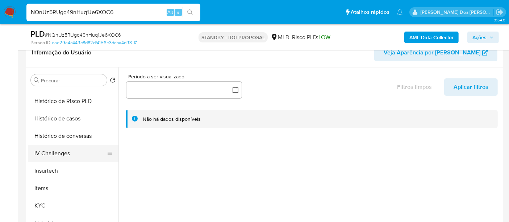
scroll to position [241, 0]
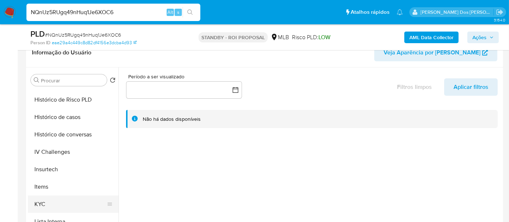
click at [40, 202] on button "KYC" at bounding box center [70, 203] width 85 height 17
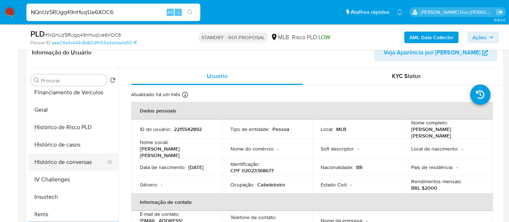
scroll to position [201, 0]
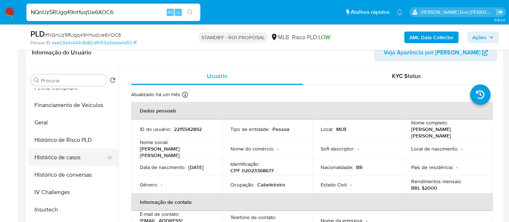
click at [71, 157] on button "Histórico de casos" at bounding box center [70, 156] width 85 height 17
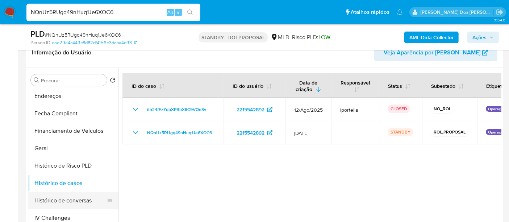
scroll to position [121, 0]
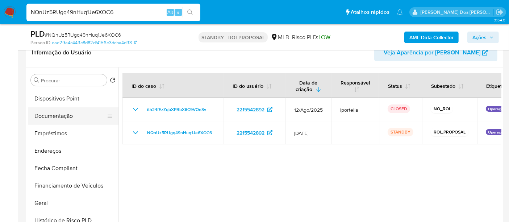
click at [59, 118] on button "Documentação" at bounding box center [70, 115] width 85 height 17
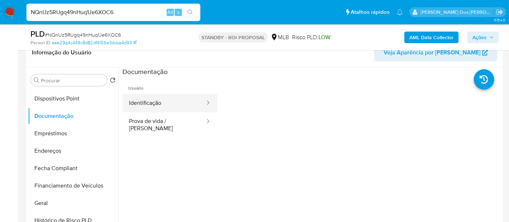
click at [153, 103] on button "Identificação" at bounding box center [163, 103] width 83 height 18
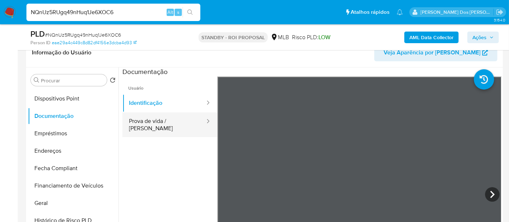
click at [177, 125] on button "Prova de vida / Selfie" at bounding box center [163, 124] width 83 height 25
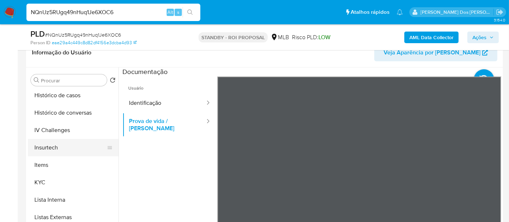
scroll to position [323, 0]
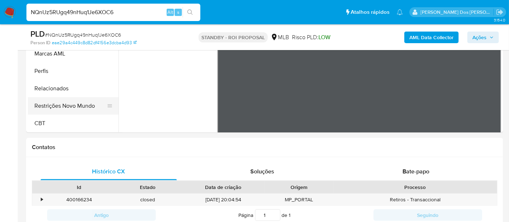
click at [77, 104] on button "Restrições Novo Mundo" at bounding box center [70, 105] width 85 height 17
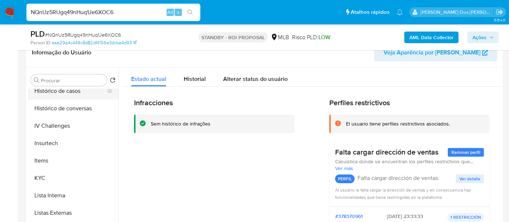
scroll to position [202, 0]
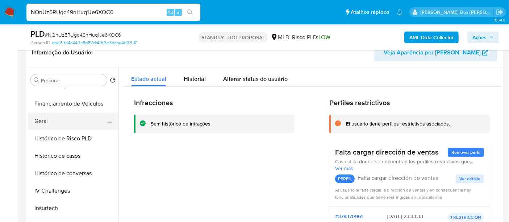
click at [43, 123] on button "Geral" at bounding box center [70, 120] width 85 height 17
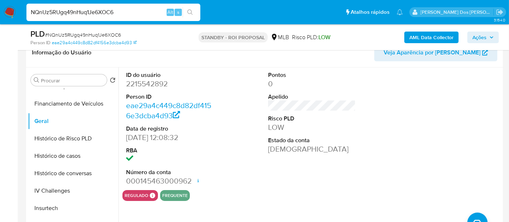
click at [93, 14] on input "NQnUz5RUgq49nHuq1Je6XOC6" at bounding box center [113, 12] width 174 height 9
paste input "4TELYJbjTzEdqbYWADLwCYu8"
type input "4TELYJbjTzEdqbYWADLwCYu8"
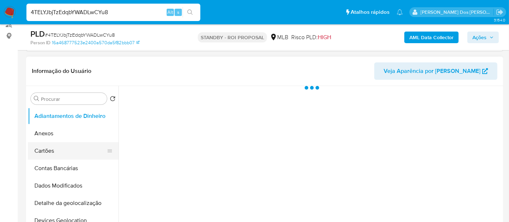
scroll to position [121, 0]
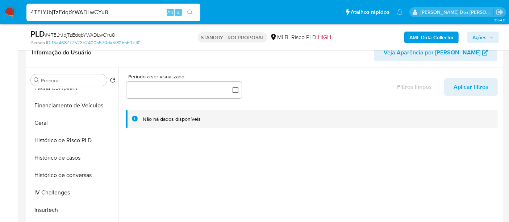
select select "10"
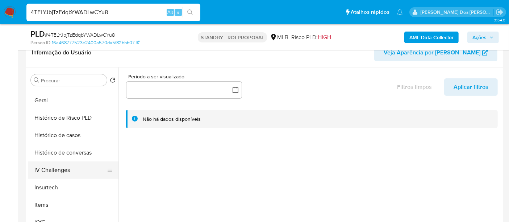
scroll to position [241, 0]
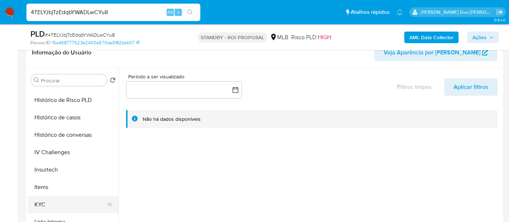
click at [43, 198] on button "KYC" at bounding box center [70, 204] width 85 height 17
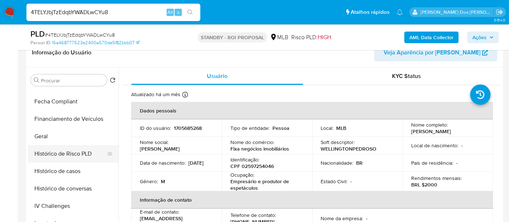
scroll to position [160, 0]
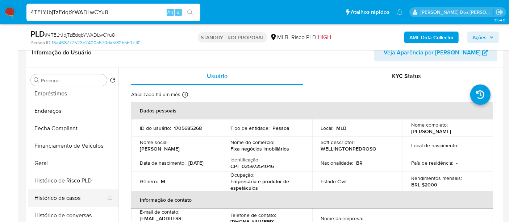
click at [66, 192] on button "Histórico de casos" at bounding box center [70, 197] width 85 height 17
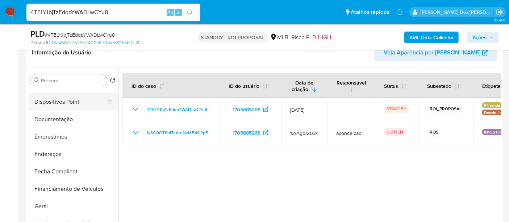
scroll to position [40, 0]
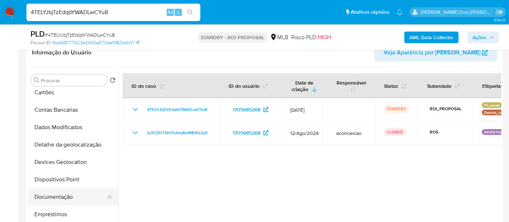
click at [62, 193] on button "Documentação" at bounding box center [70, 196] width 85 height 17
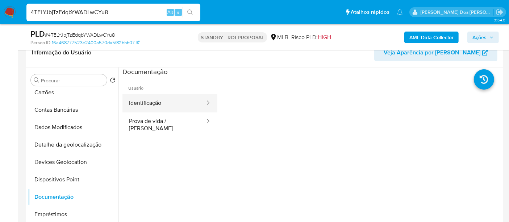
click at [172, 106] on button "Identificação" at bounding box center [163, 103] width 83 height 18
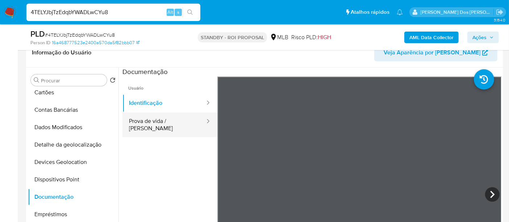
click at [177, 119] on button "Prova de vida / Selfie" at bounding box center [163, 124] width 83 height 25
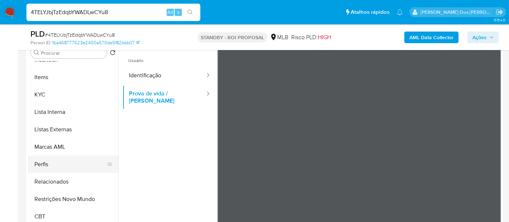
scroll to position [161, 0]
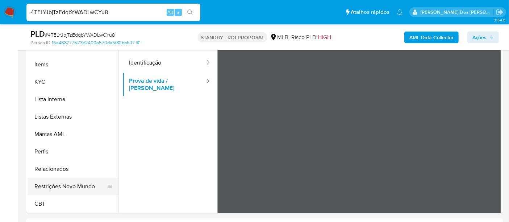
click at [77, 184] on button "Restrições Novo Mundo" at bounding box center [70, 185] width 85 height 17
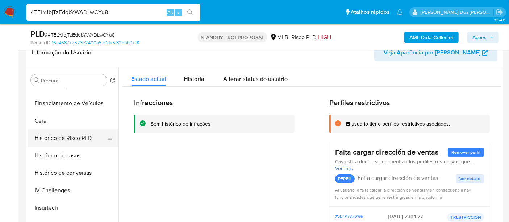
scroll to position [202, 0]
click at [50, 125] on button "Geral" at bounding box center [70, 120] width 85 height 17
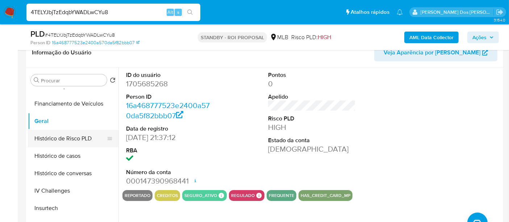
click at [60, 139] on button "Histórico de Risco PLD" at bounding box center [70, 138] width 85 height 17
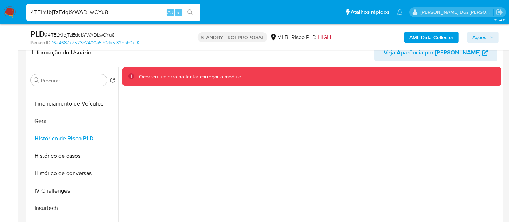
click at [11, 11] on img at bounding box center [10, 12] width 12 height 12
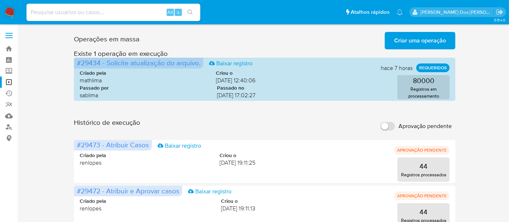
scroll to position [22, 0]
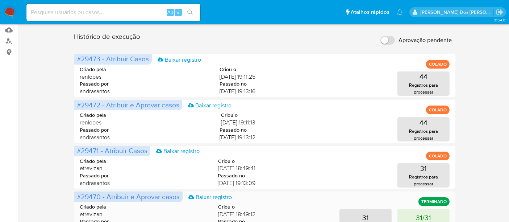
scroll to position [121, 0]
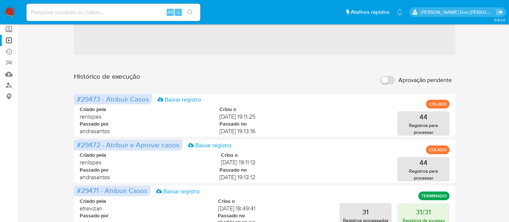
scroll to position [80, 0]
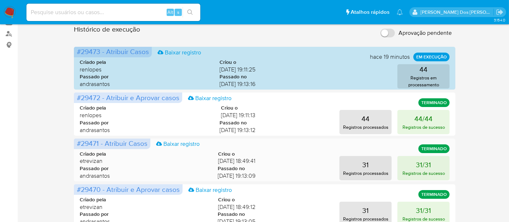
scroll to position [80, 0]
